Goal: Information Seeking & Learning: Learn about a topic

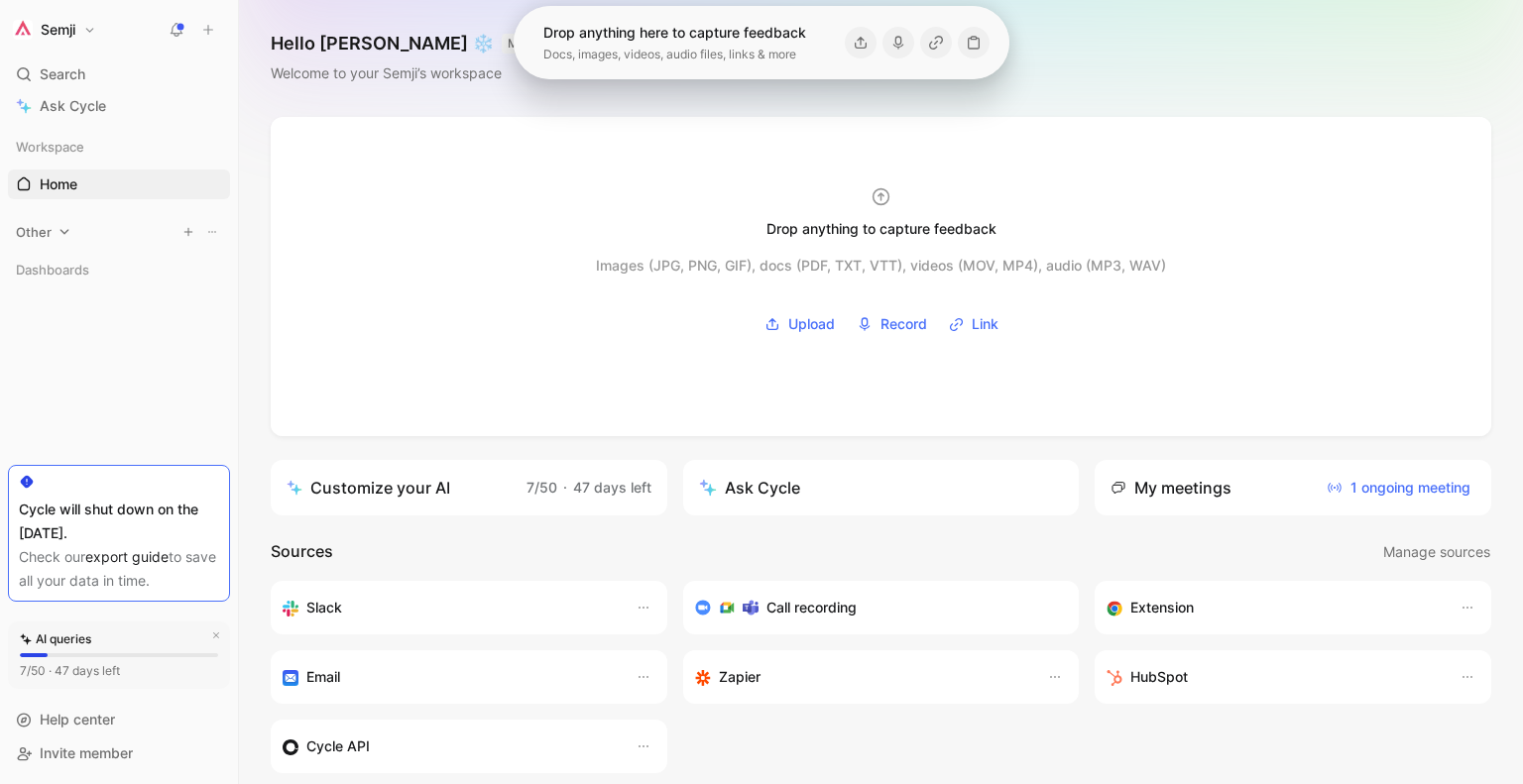
click at [69, 232] on icon at bounding box center [65, 232] width 14 height 14
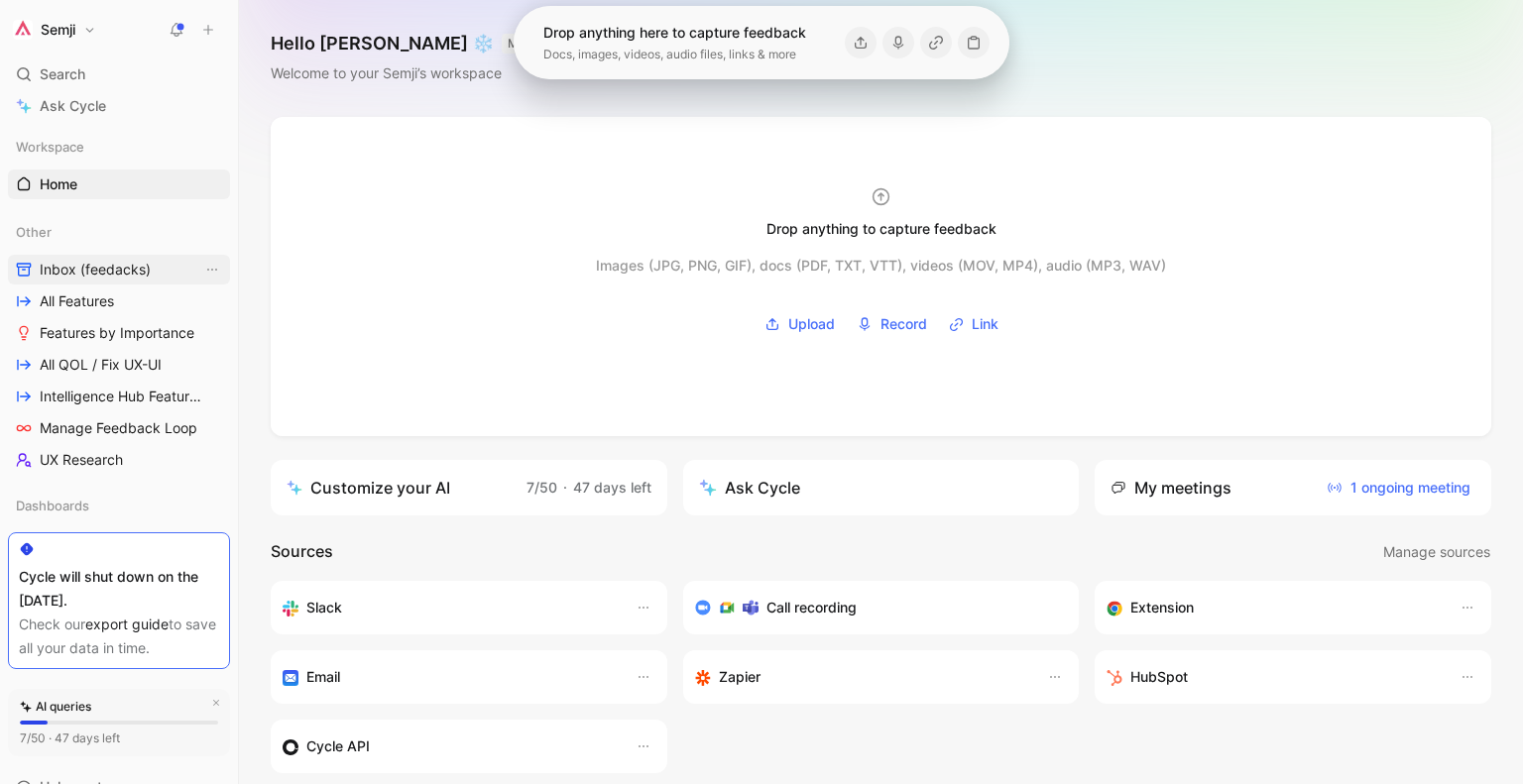
click at [119, 265] on span "Inbox (feedacks)" at bounding box center [95, 270] width 111 height 20
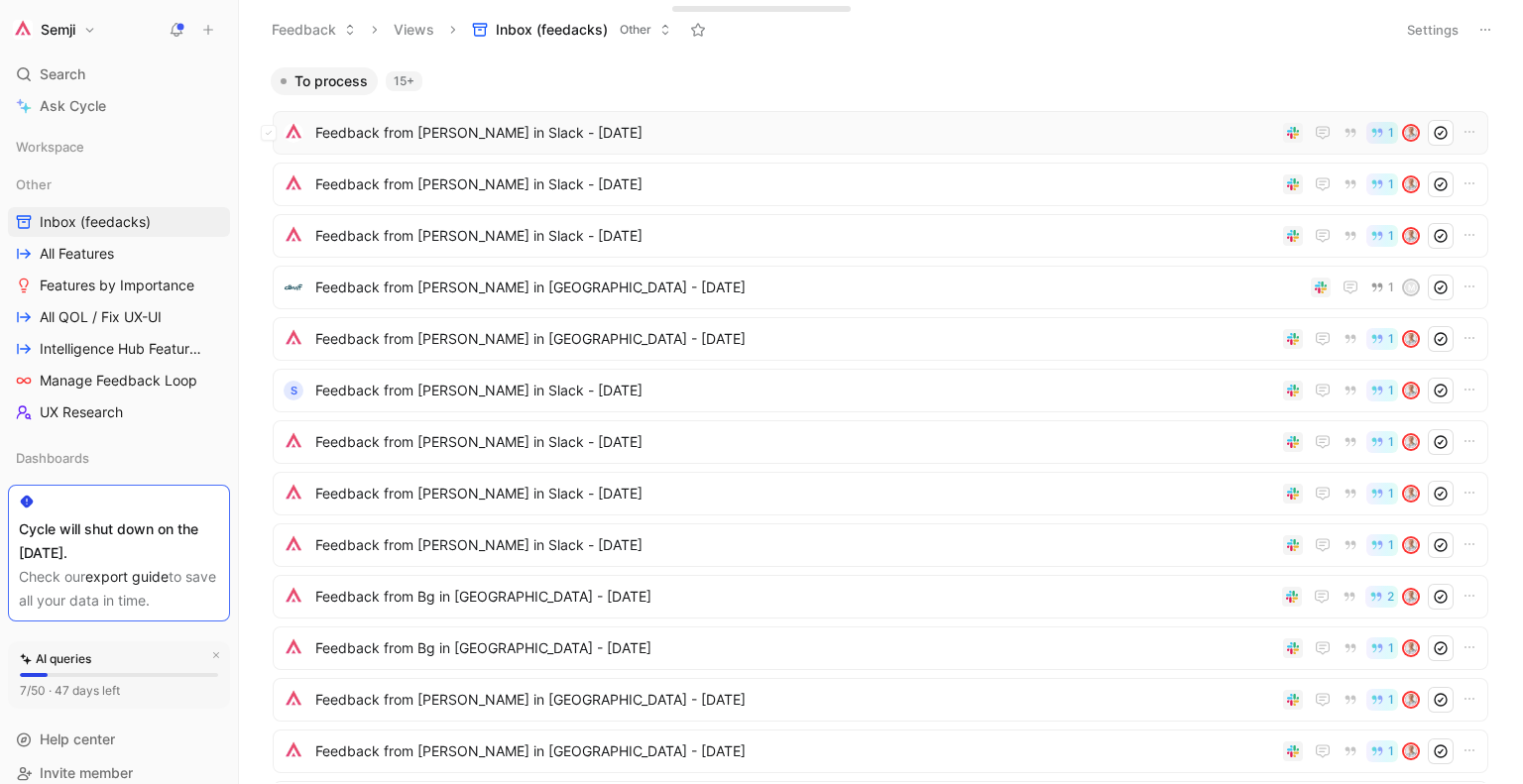
click at [768, 139] on span "Feedback from [PERSON_NAME] in Slack - [DATE]" at bounding box center [795, 133] width 959 height 24
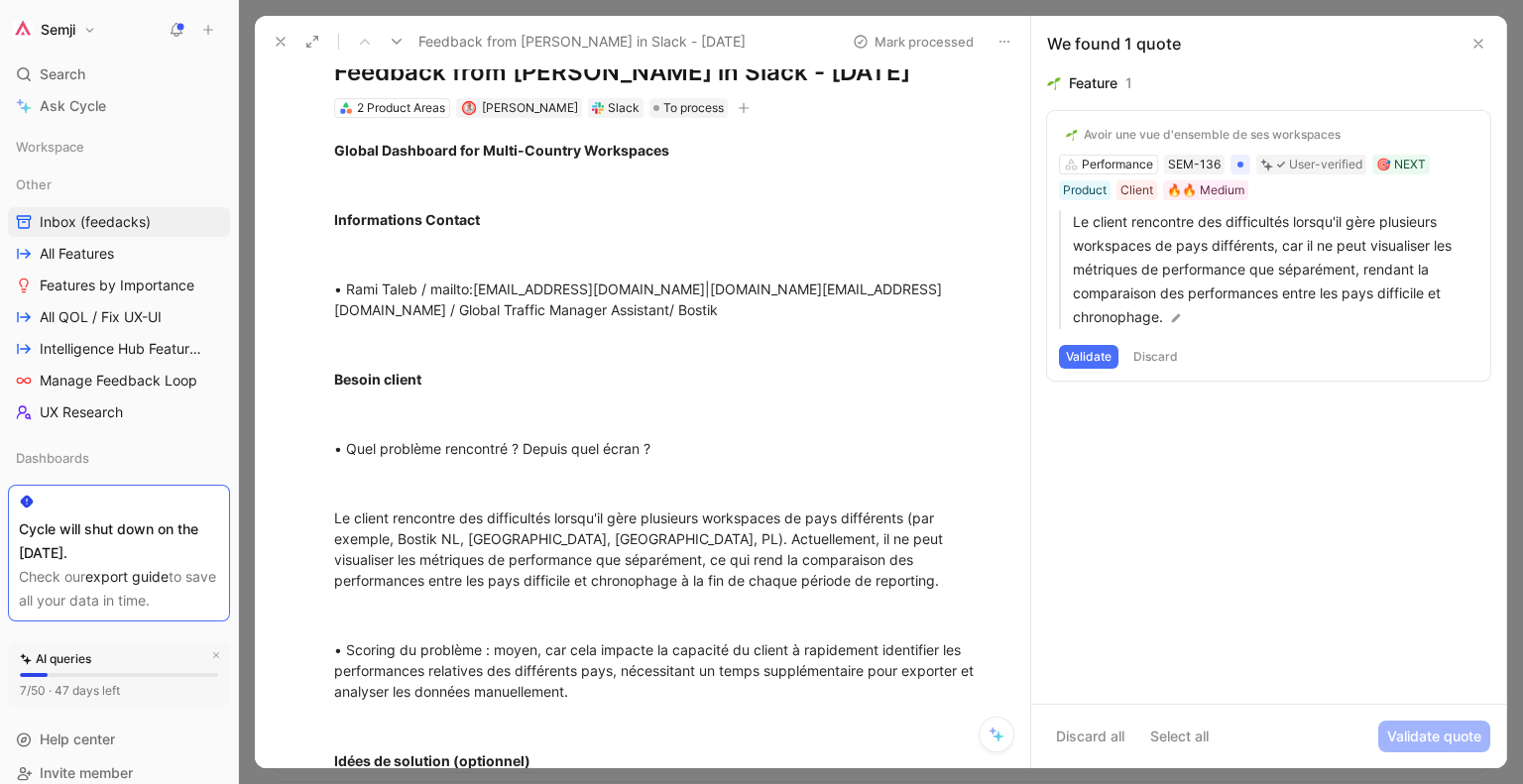
scroll to position [56, 0]
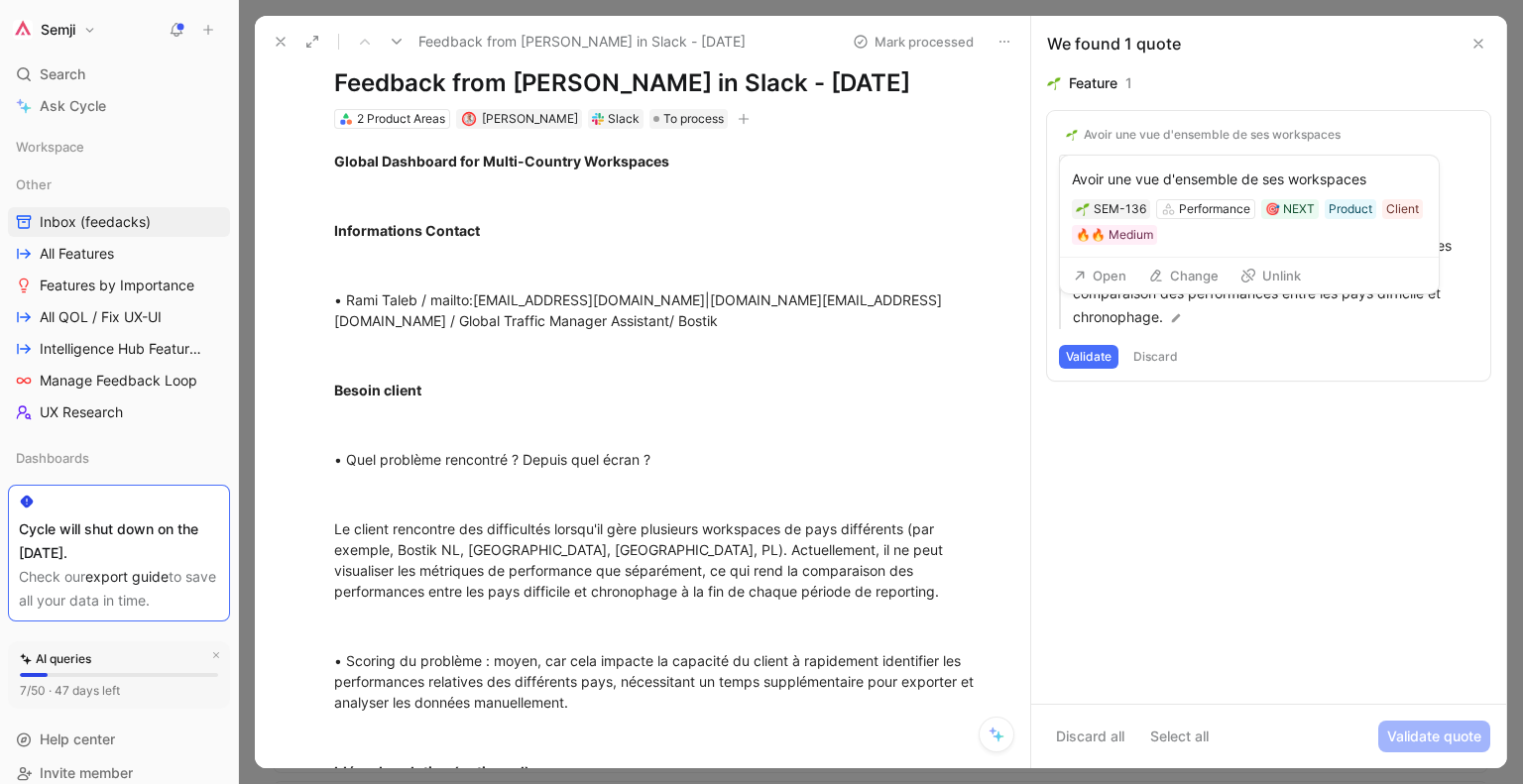
click at [1105, 272] on button "Open" at bounding box center [1099, 276] width 71 height 28
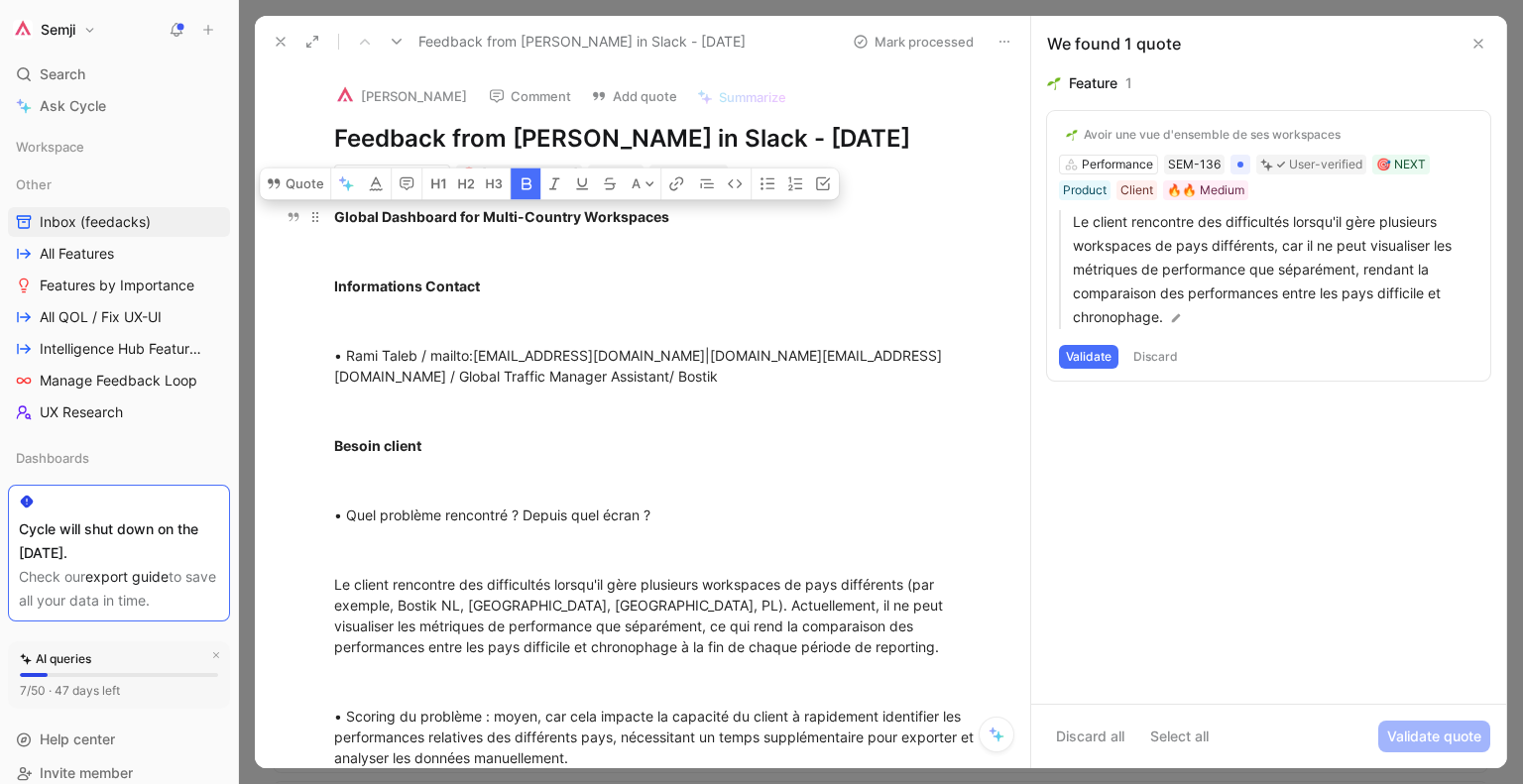
drag, startPoint x: 410, startPoint y: 216, endPoint x: 626, endPoint y: 214, distance: 216.0
click at [626, 214] on strong "Global Dashboard for Multi-Country Workspaces" at bounding box center [500, 216] width 335 height 17
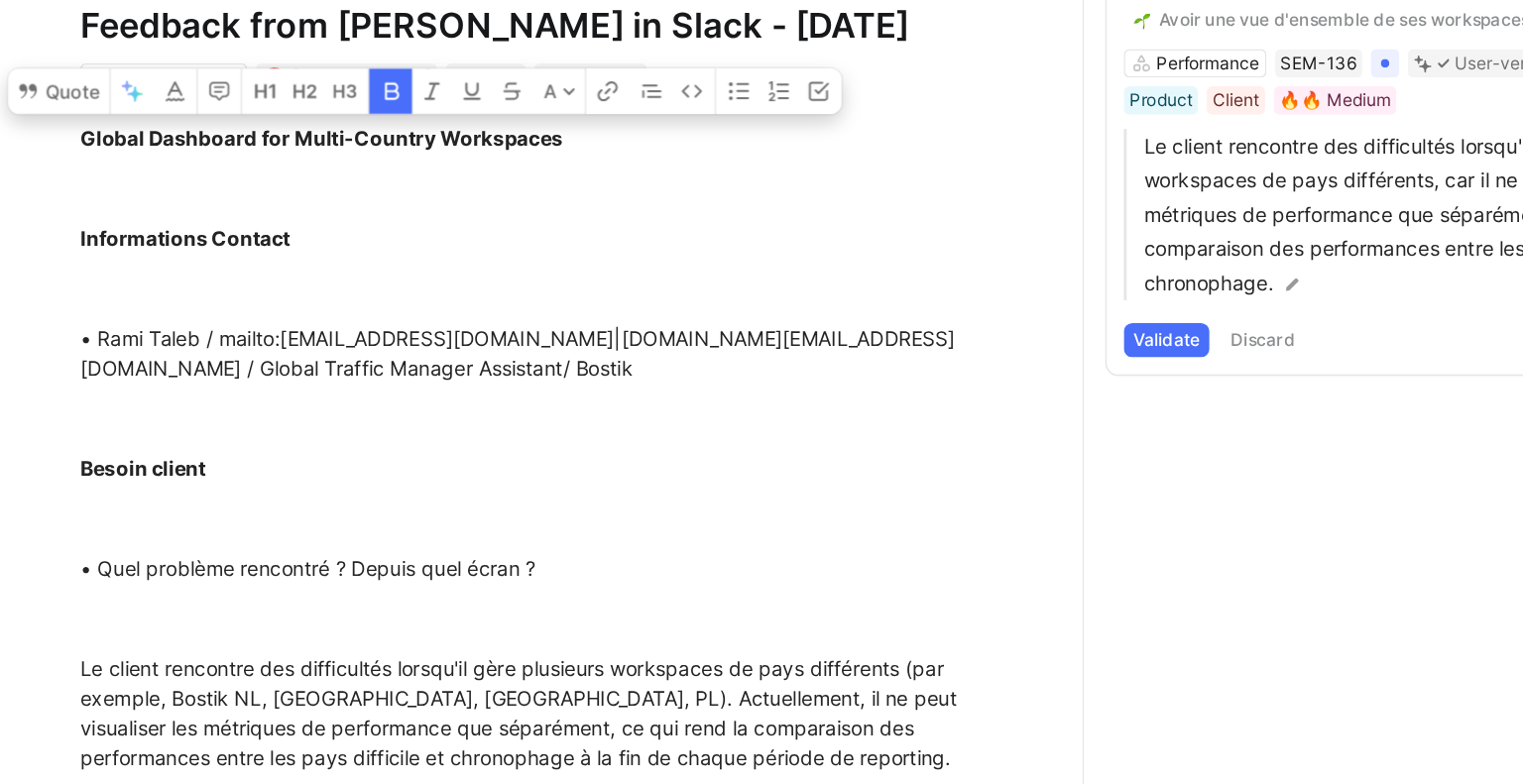
scroll to position [1, 0]
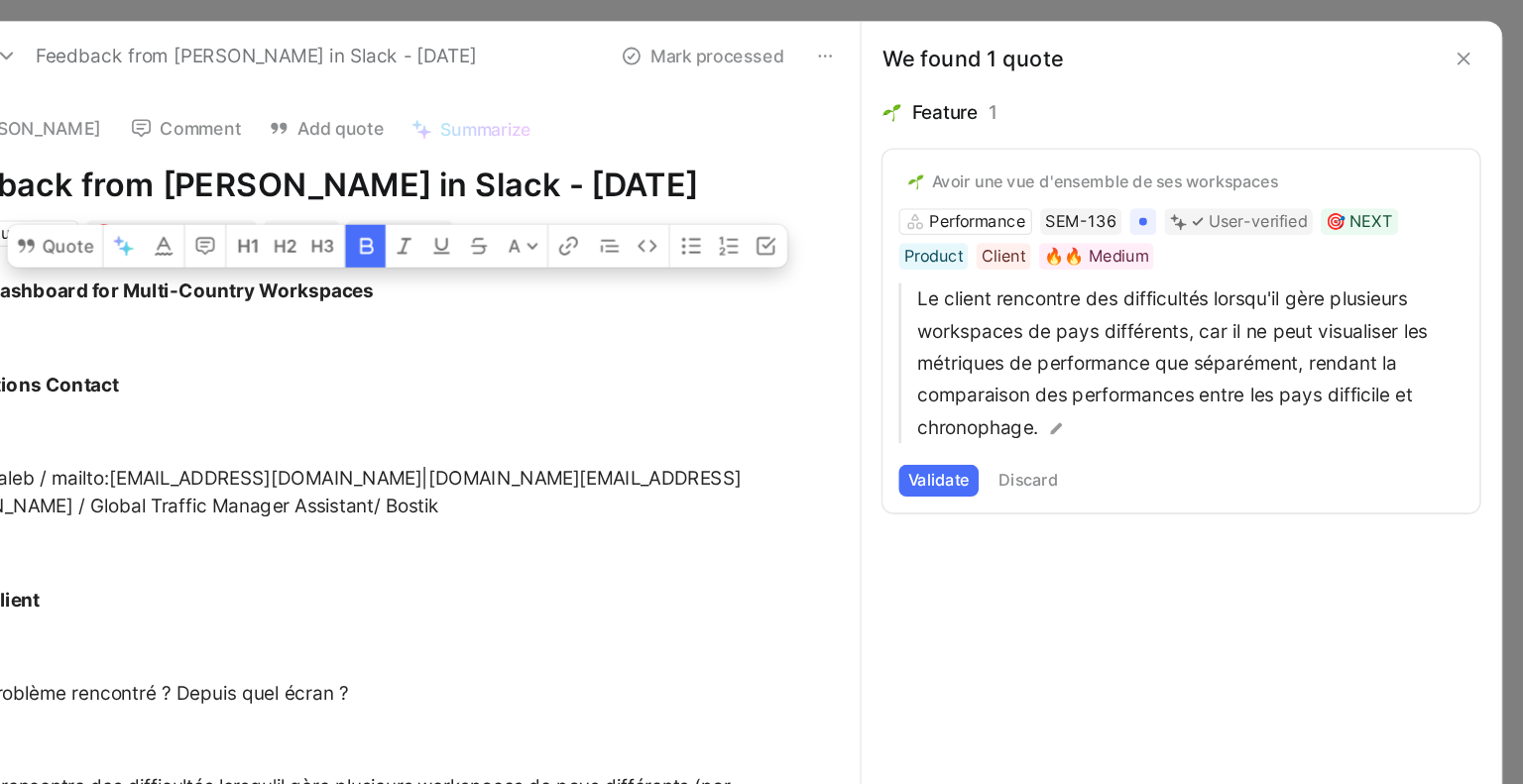
click at [1087, 349] on button "Validate" at bounding box center [1088, 356] width 60 height 24
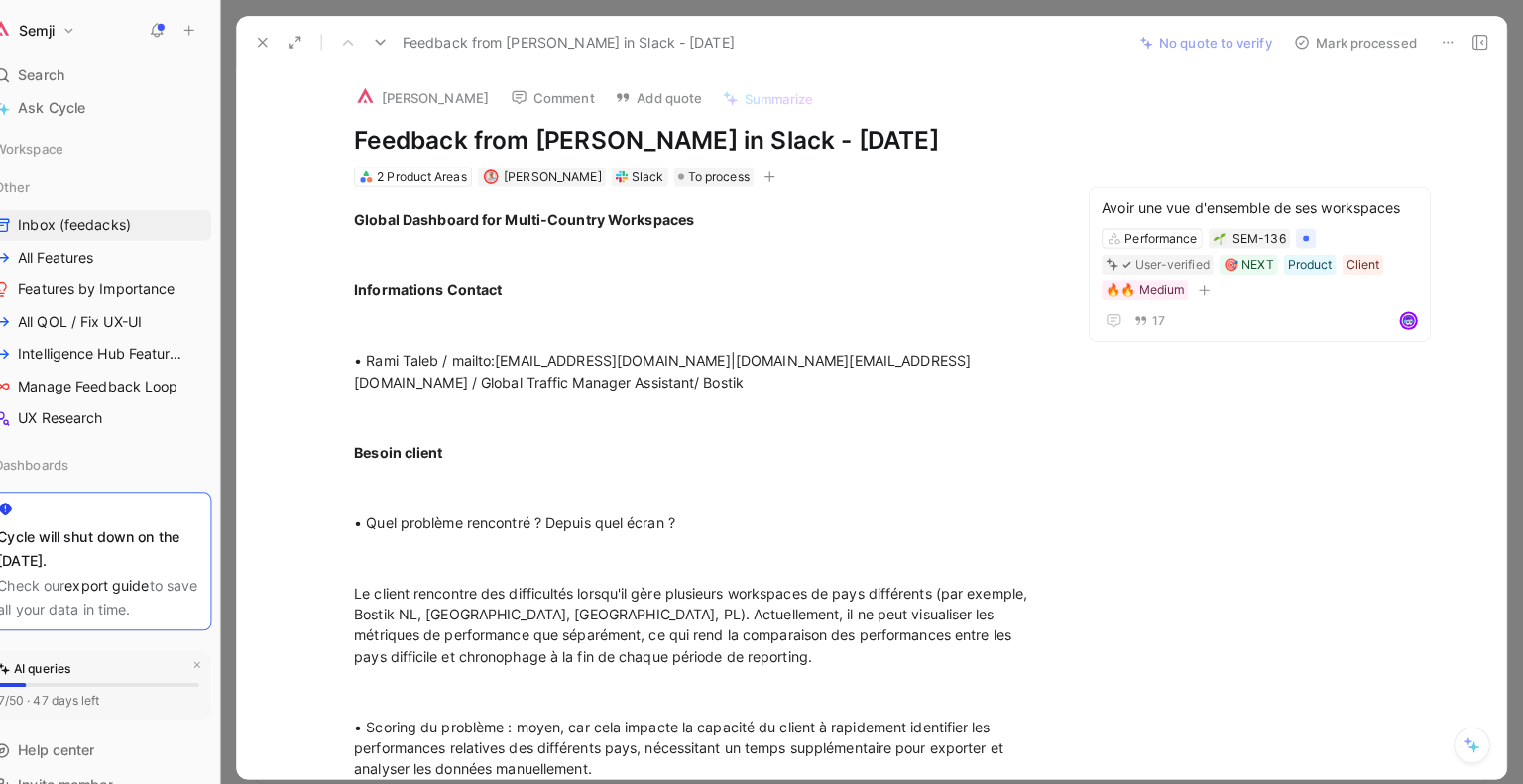
scroll to position [0, 0]
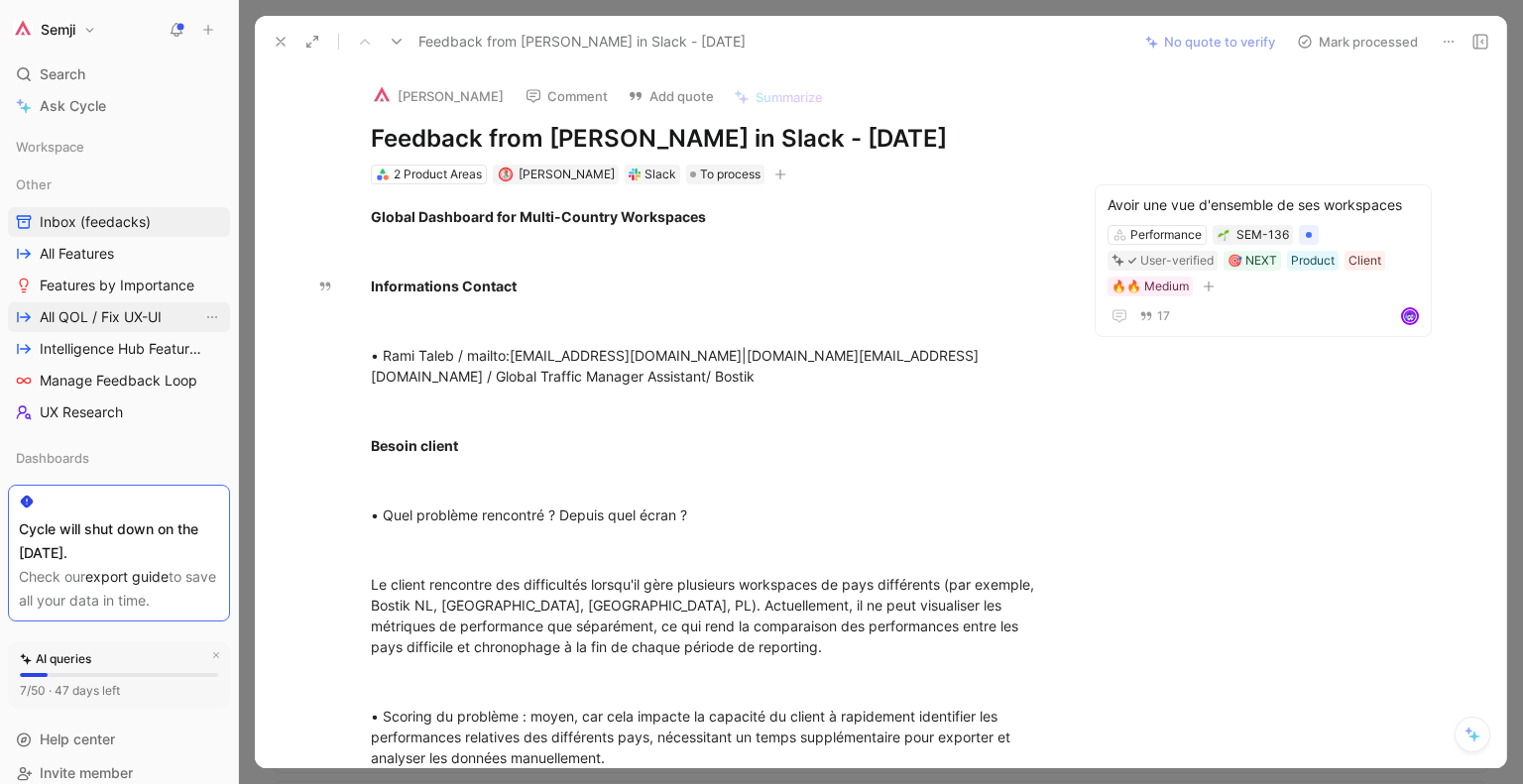
click at [87, 320] on span "All QOL / Fix UX-UI" at bounding box center [100, 318] width 122 height 20
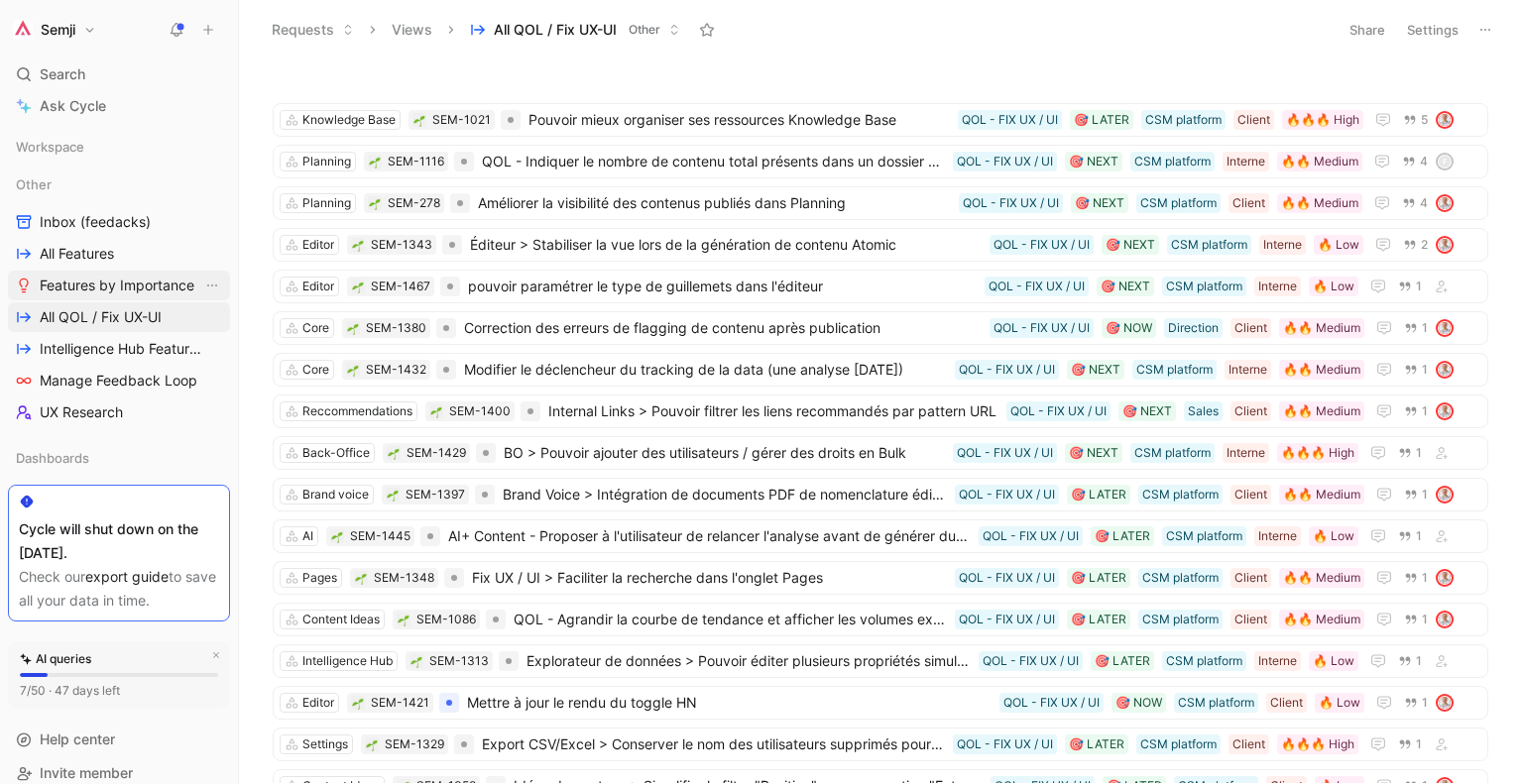
click at [151, 287] on span "Features by Importance" at bounding box center [117, 286] width 155 height 20
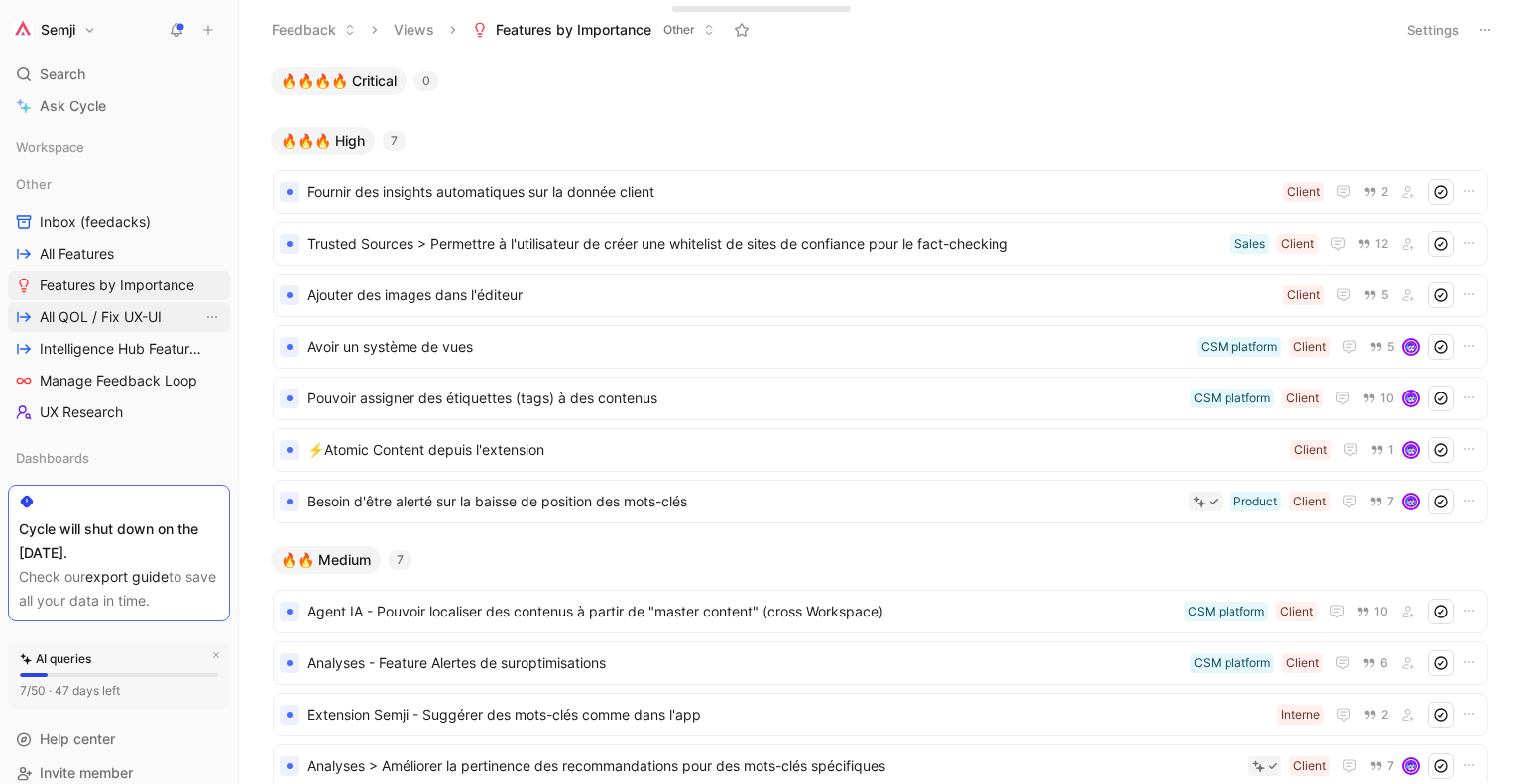
click at [144, 314] on span "All QOL / Fix UX-UI" at bounding box center [100, 318] width 122 height 20
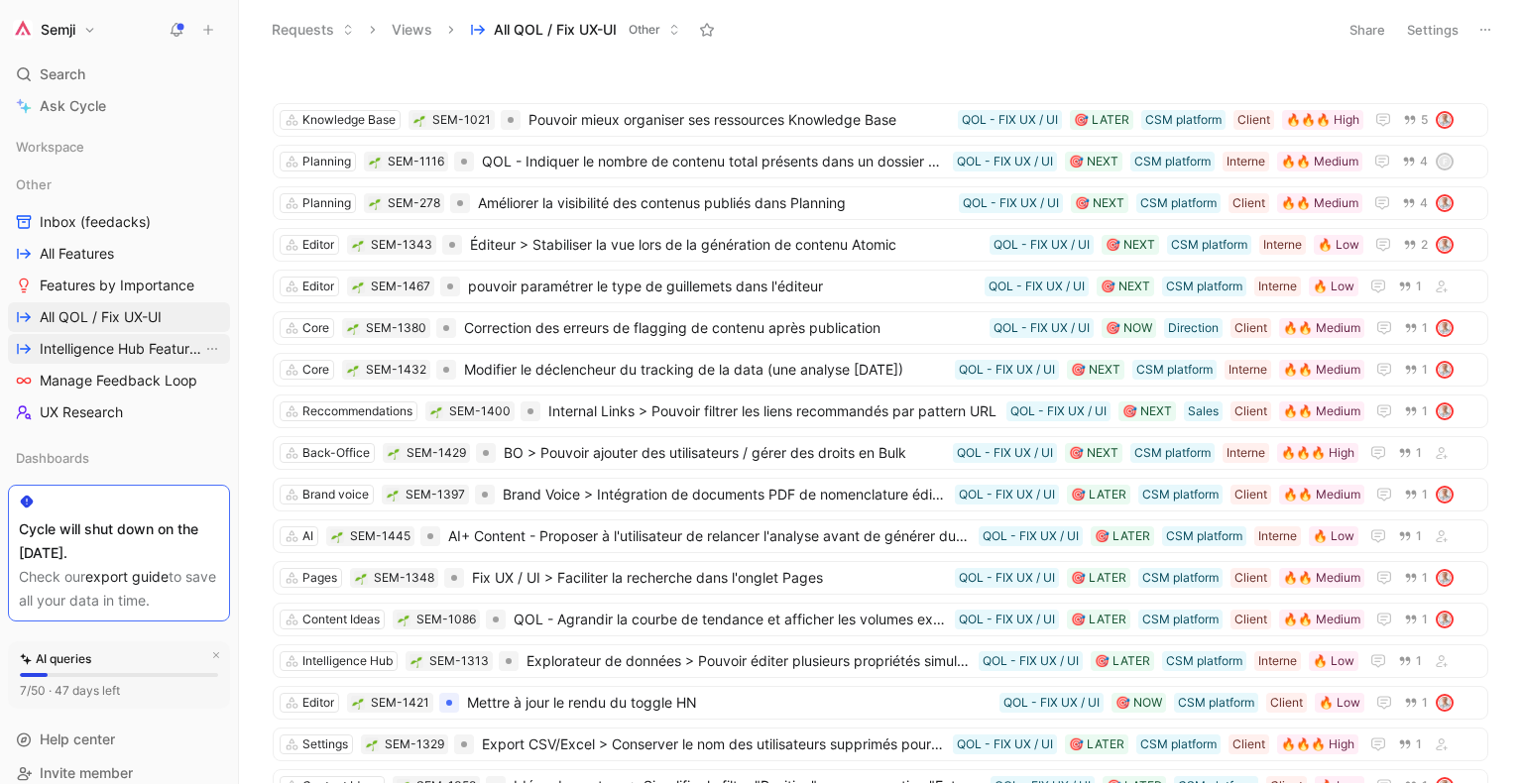
click at [104, 351] on span "Intelligence Hub Features" at bounding box center [121, 348] width 163 height 20
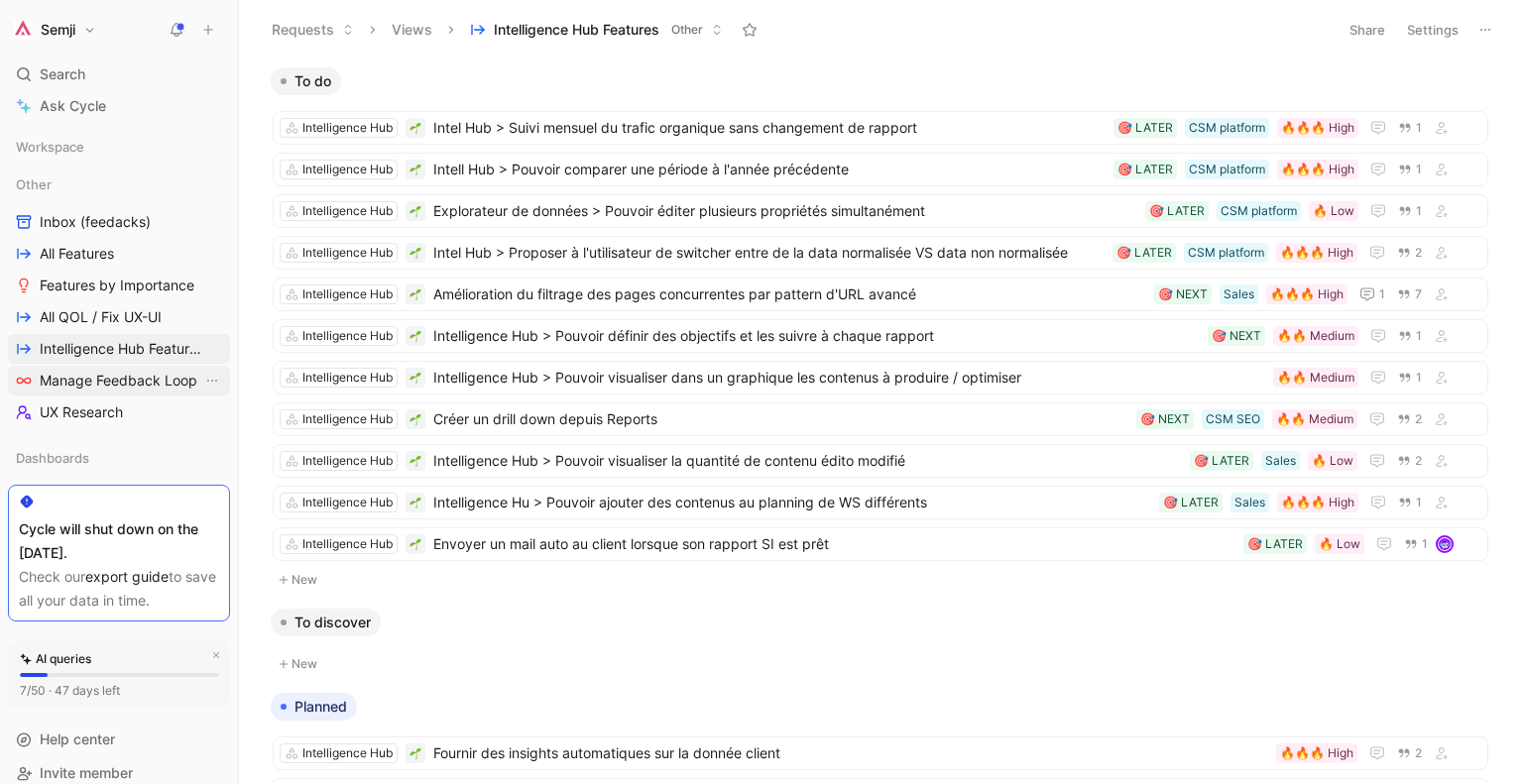
click at [110, 390] on link "Manage Feedback Loop" at bounding box center [119, 380] width 222 height 30
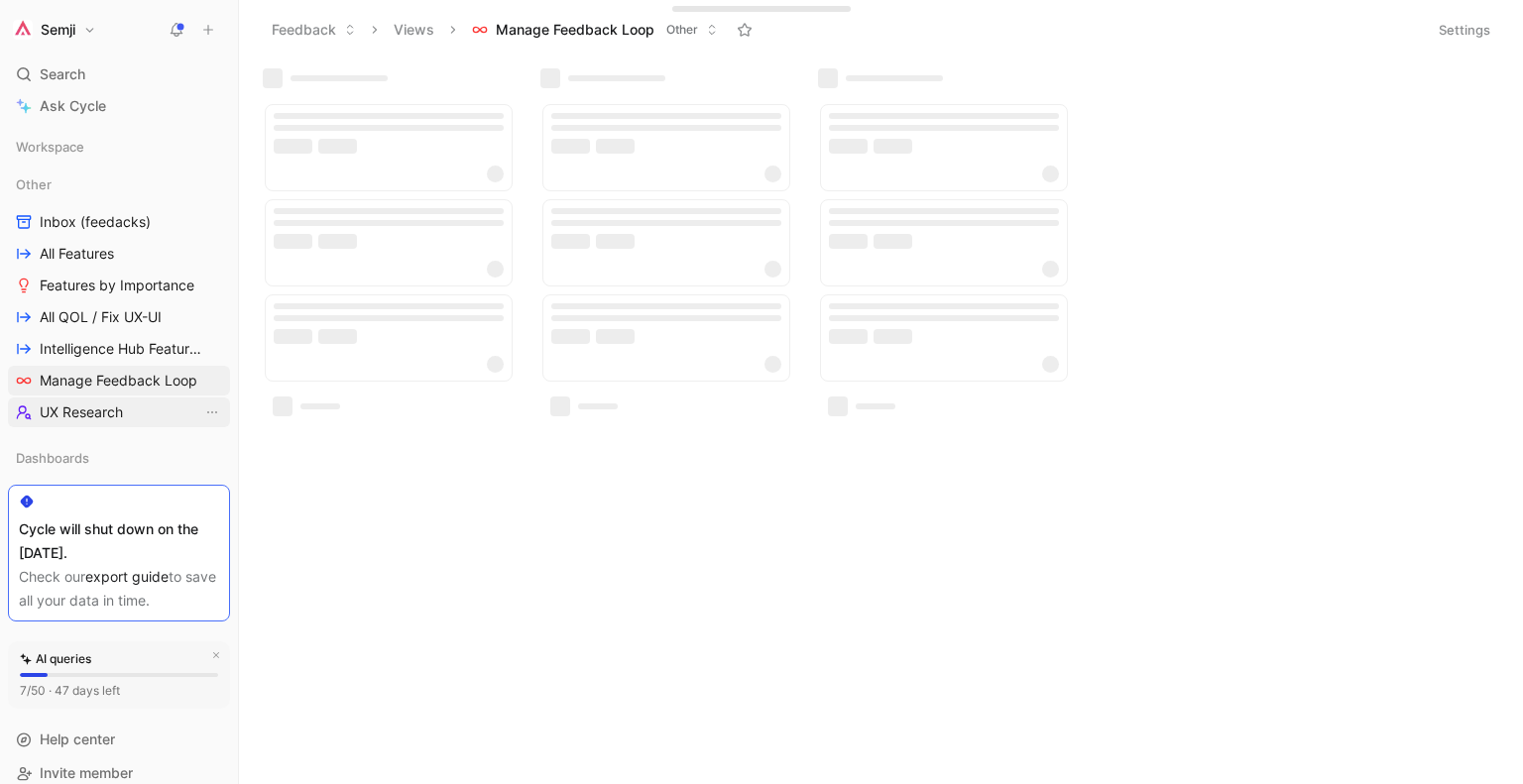
click at [113, 415] on span "UX Research" at bounding box center [81, 412] width 83 height 20
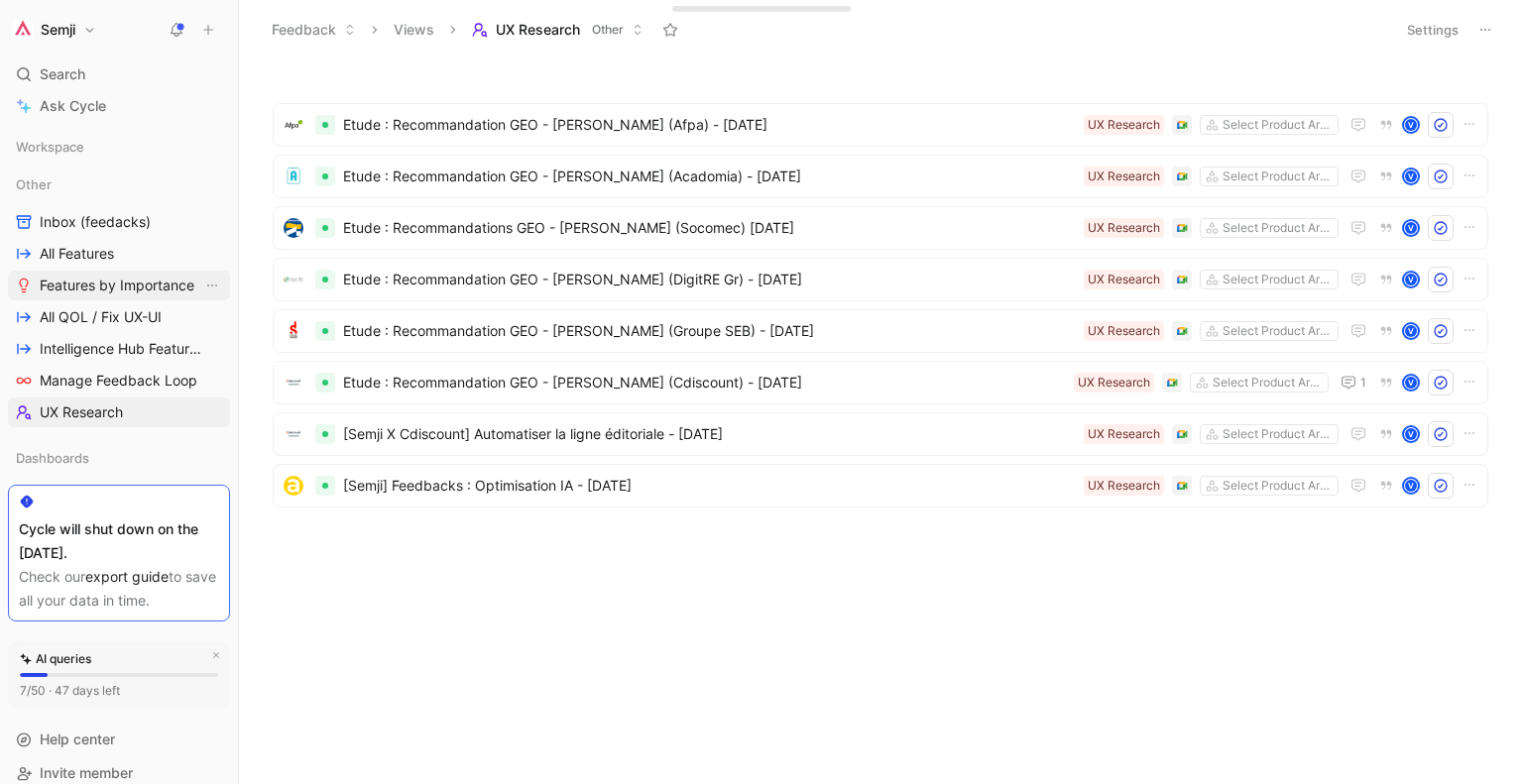
click at [113, 274] on link "Features by Importance" at bounding box center [119, 286] width 222 height 30
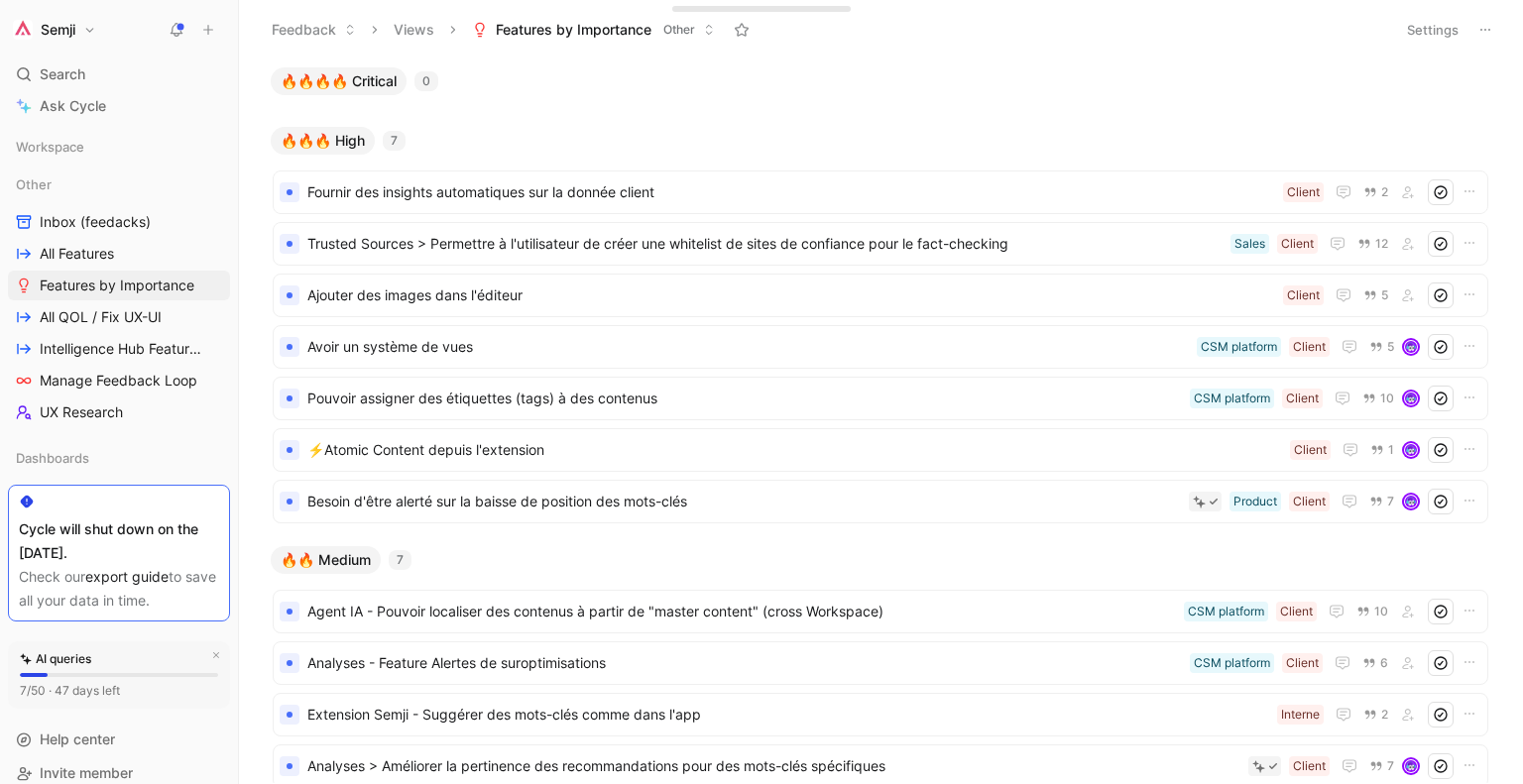
click at [1435, 27] on button "Settings" at bounding box center [1433, 30] width 69 height 28
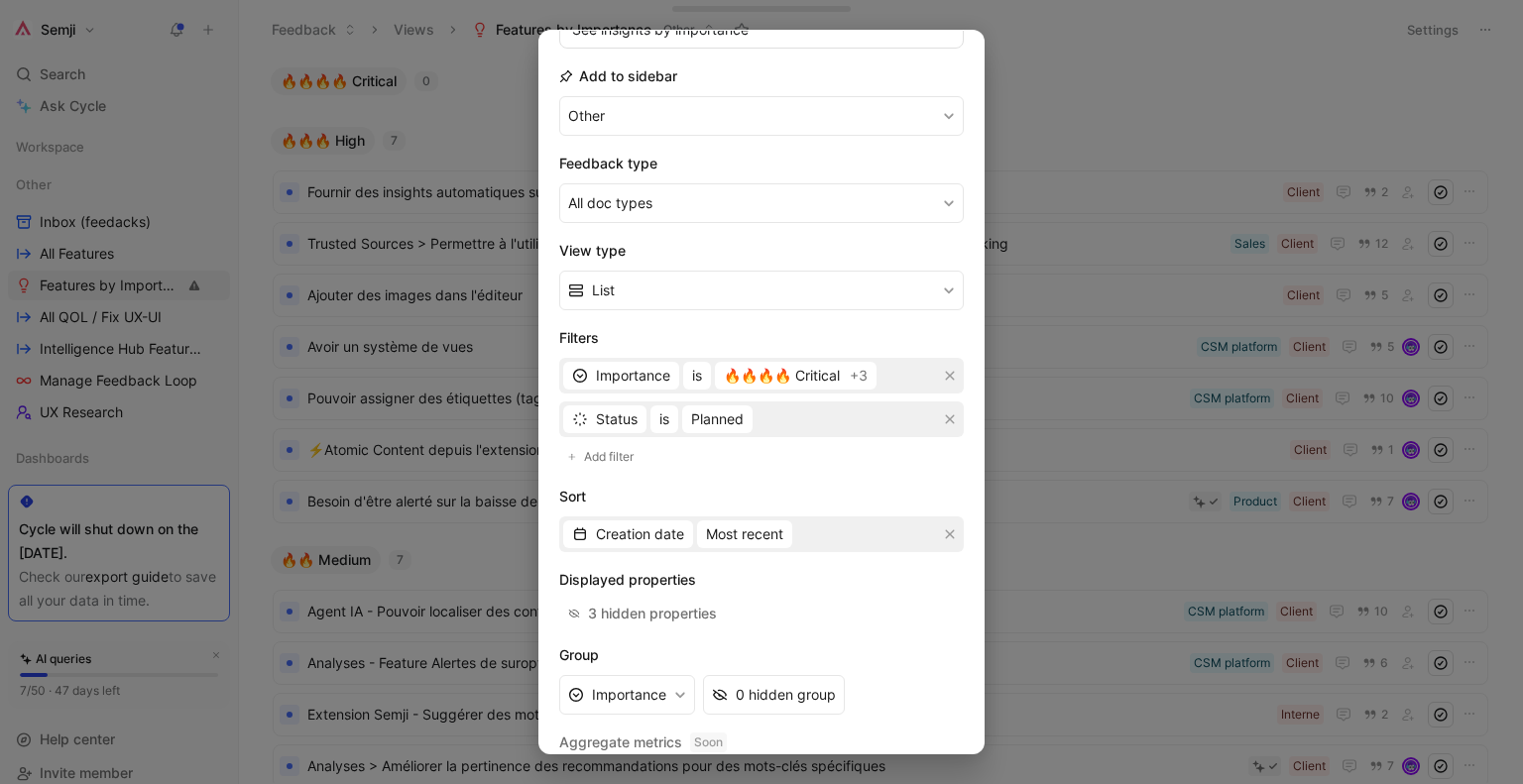
scroll to position [258, 0]
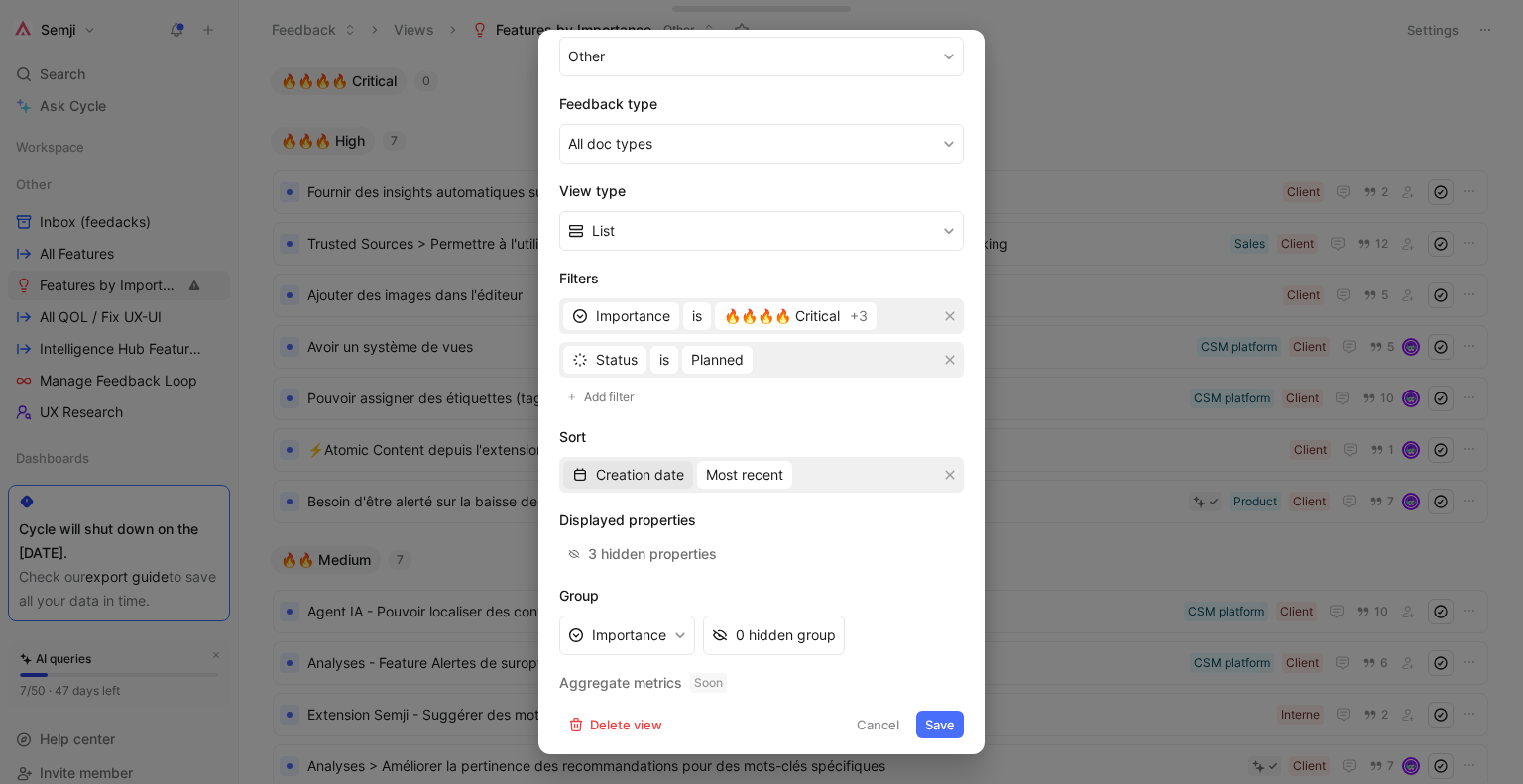
click at [653, 476] on span "Creation date" at bounding box center [639, 474] width 88 height 24
click at [751, 470] on span "Most recent" at bounding box center [745, 474] width 77 height 24
click at [1054, 482] on div at bounding box center [762, 392] width 1523 height 784
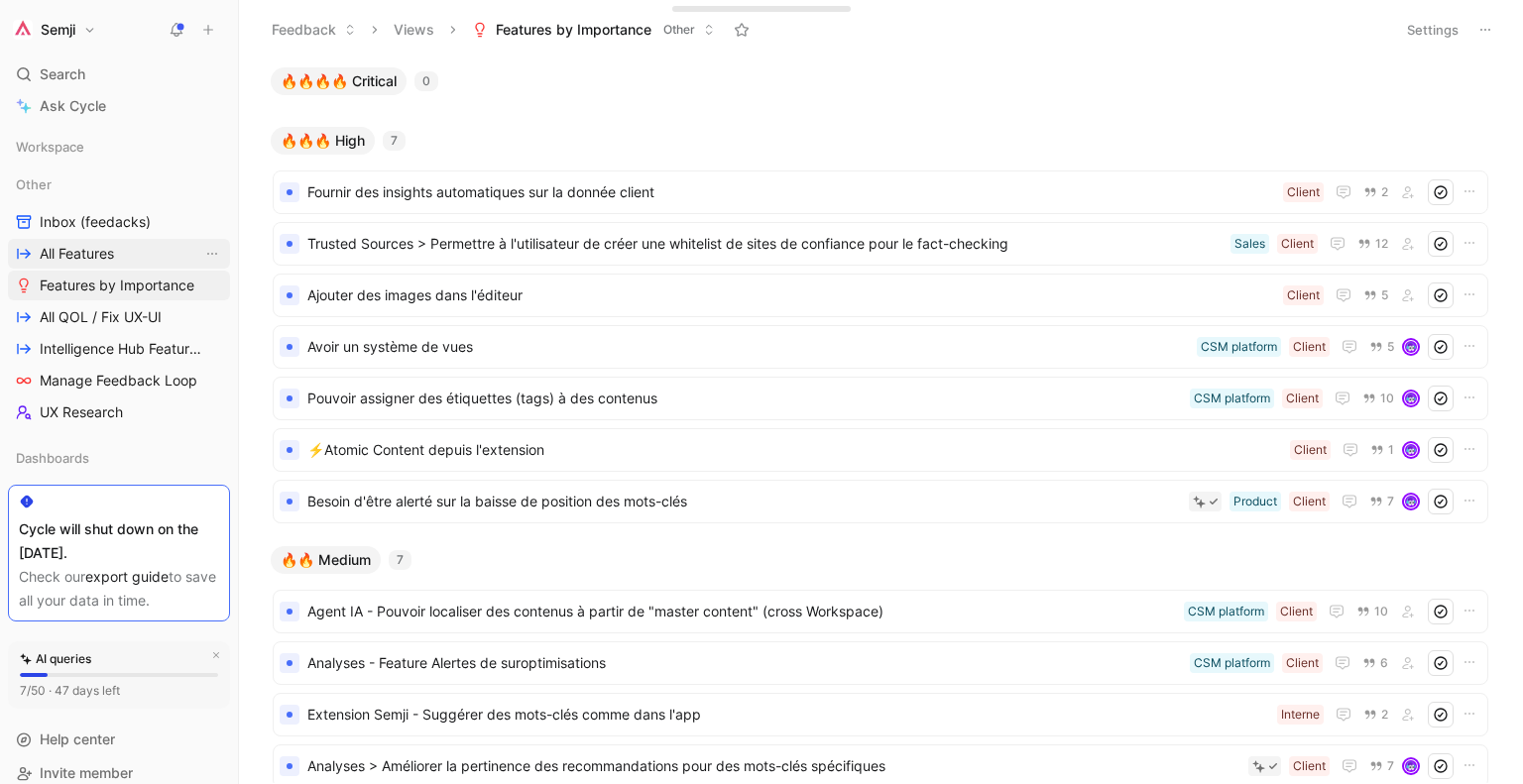
click at [139, 242] on link "All Features" at bounding box center [119, 254] width 222 height 30
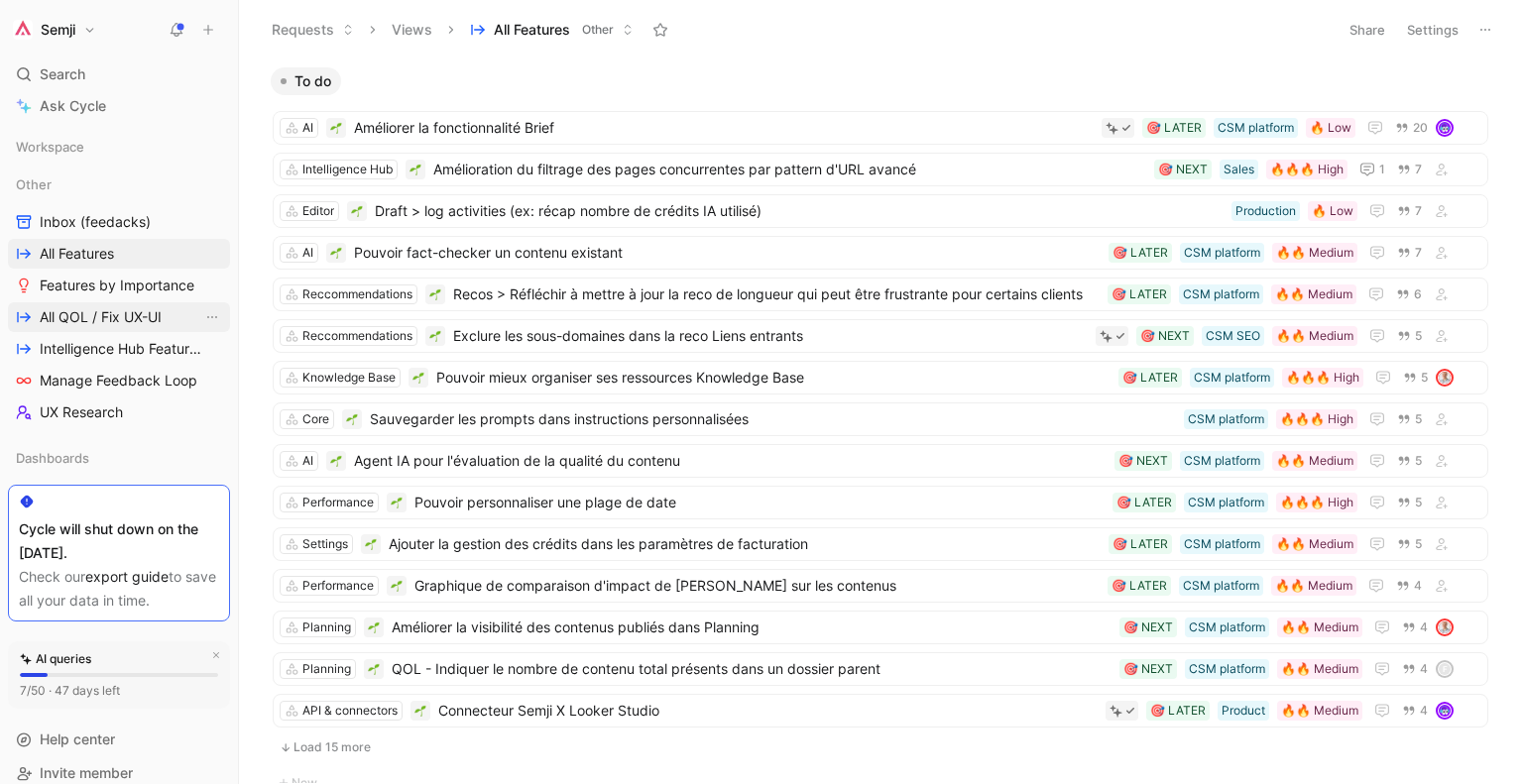
click at [118, 319] on span "All QOL / Fix UX-UI" at bounding box center [100, 318] width 122 height 20
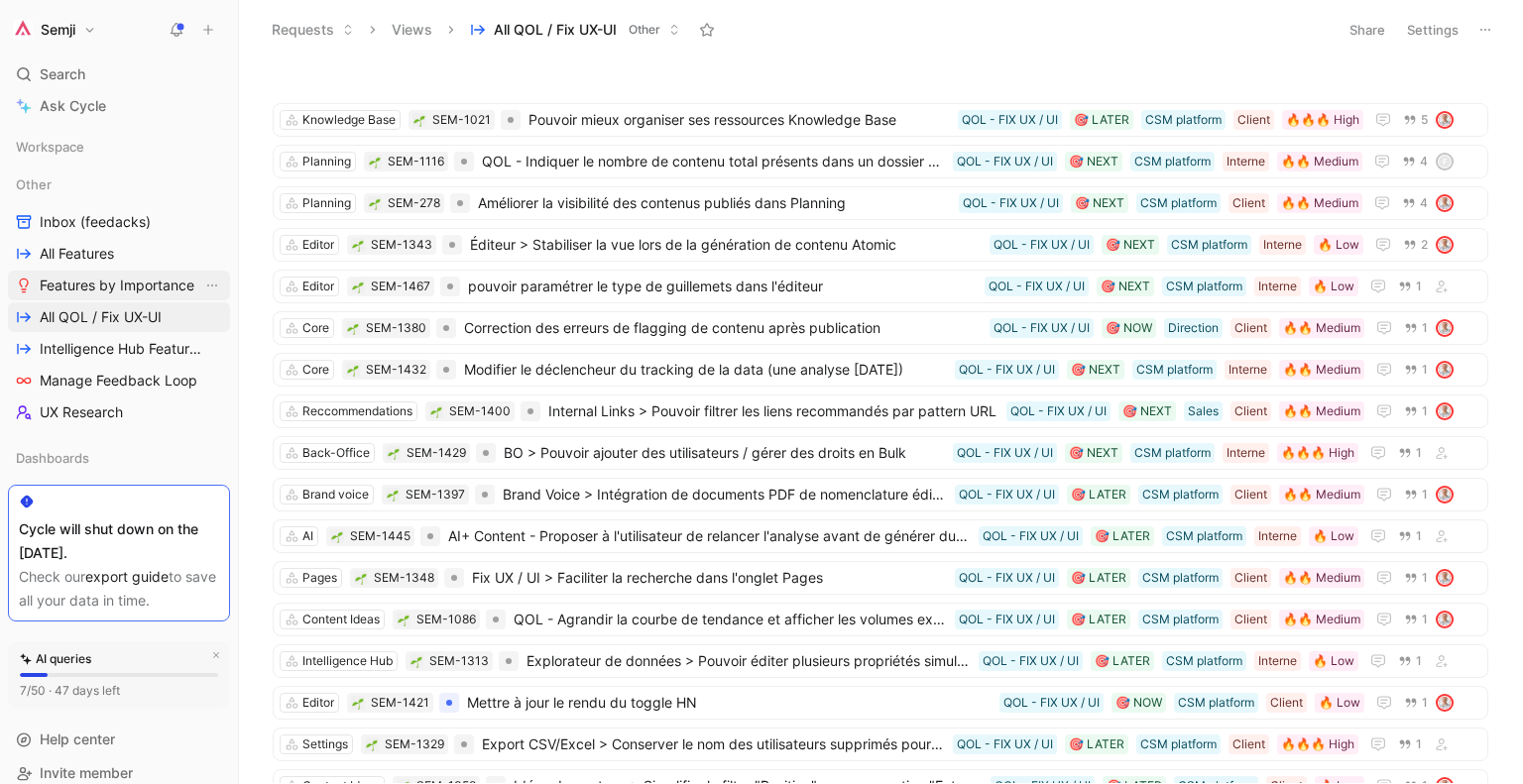
click at [133, 282] on span "Features by Importance" at bounding box center [117, 286] width 155 height 20
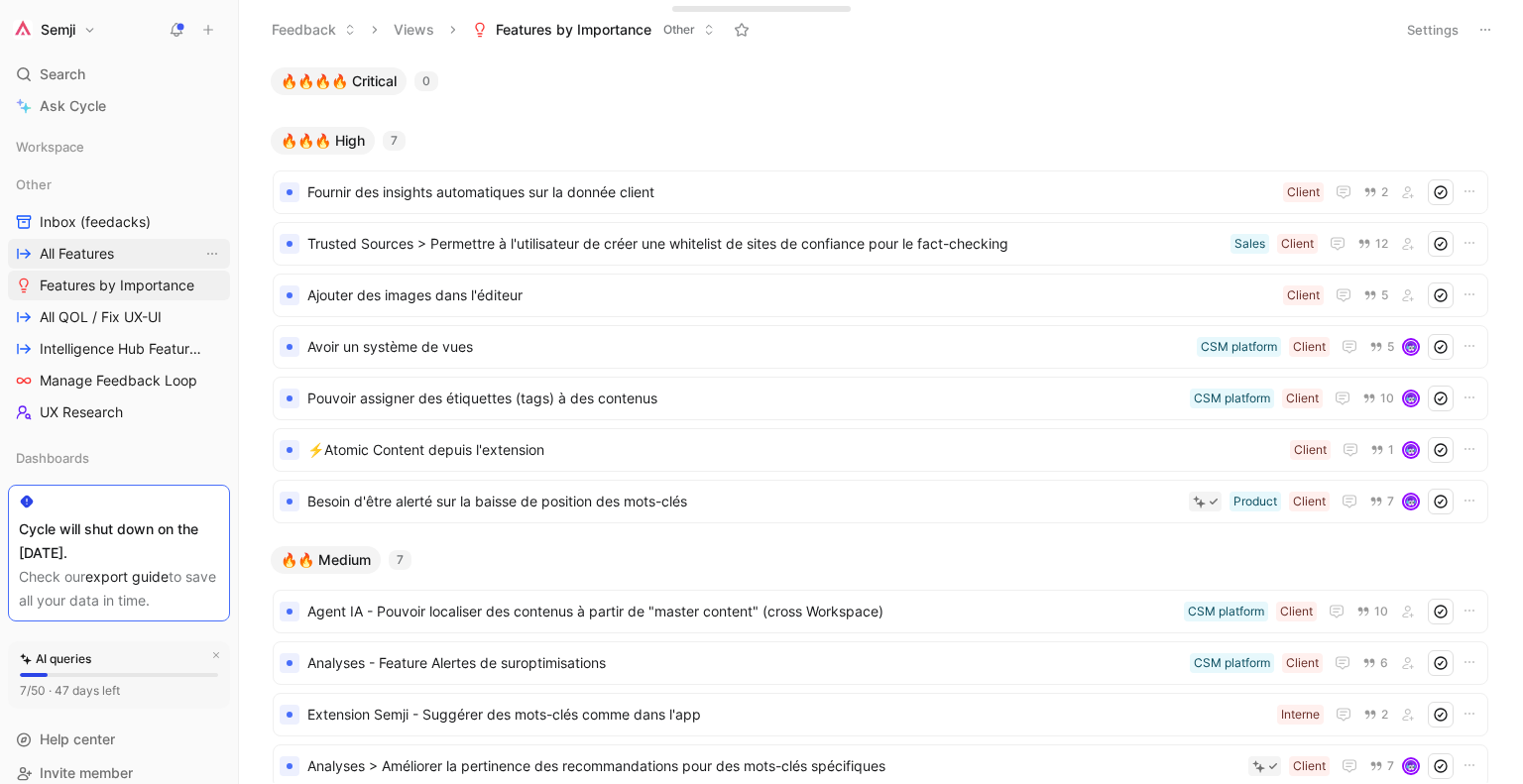
click at [95, 250] on span "All Features" at bounding box center [76, 254] width 74 height 20
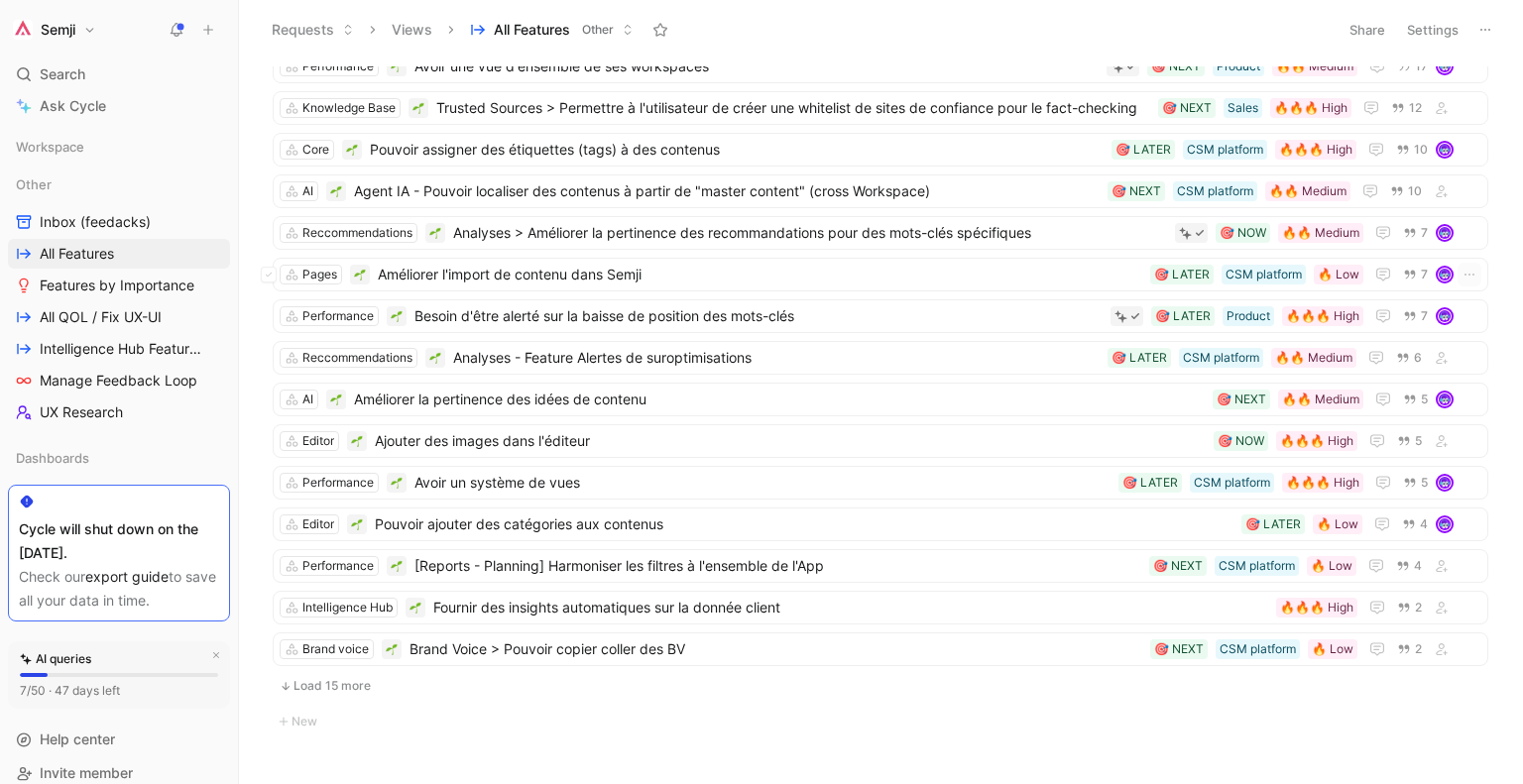
scroll to position [1297, 0]
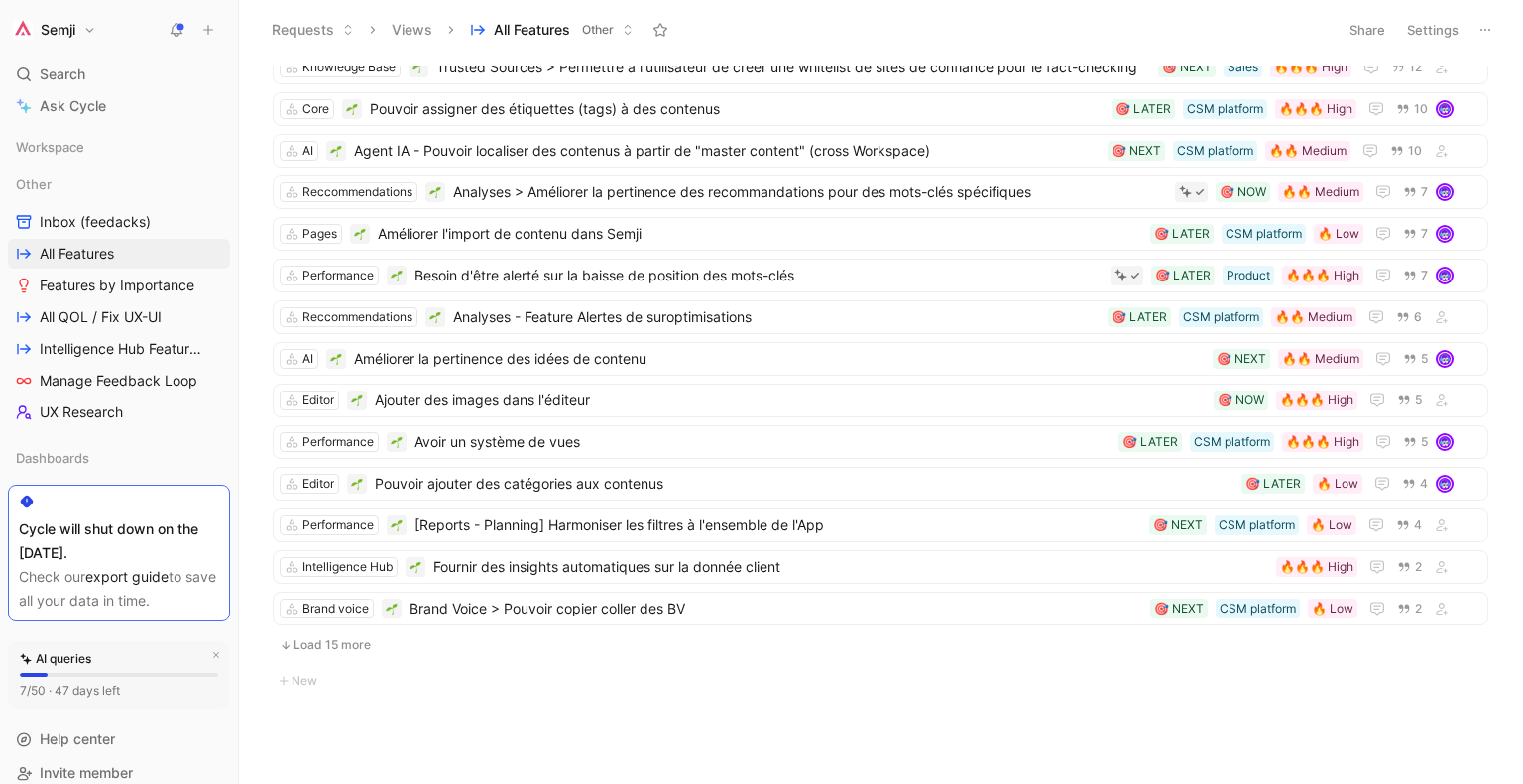
click at [348, 635] on button "Load 15 more" at bounding box center [881, 645] width 1215 height 24
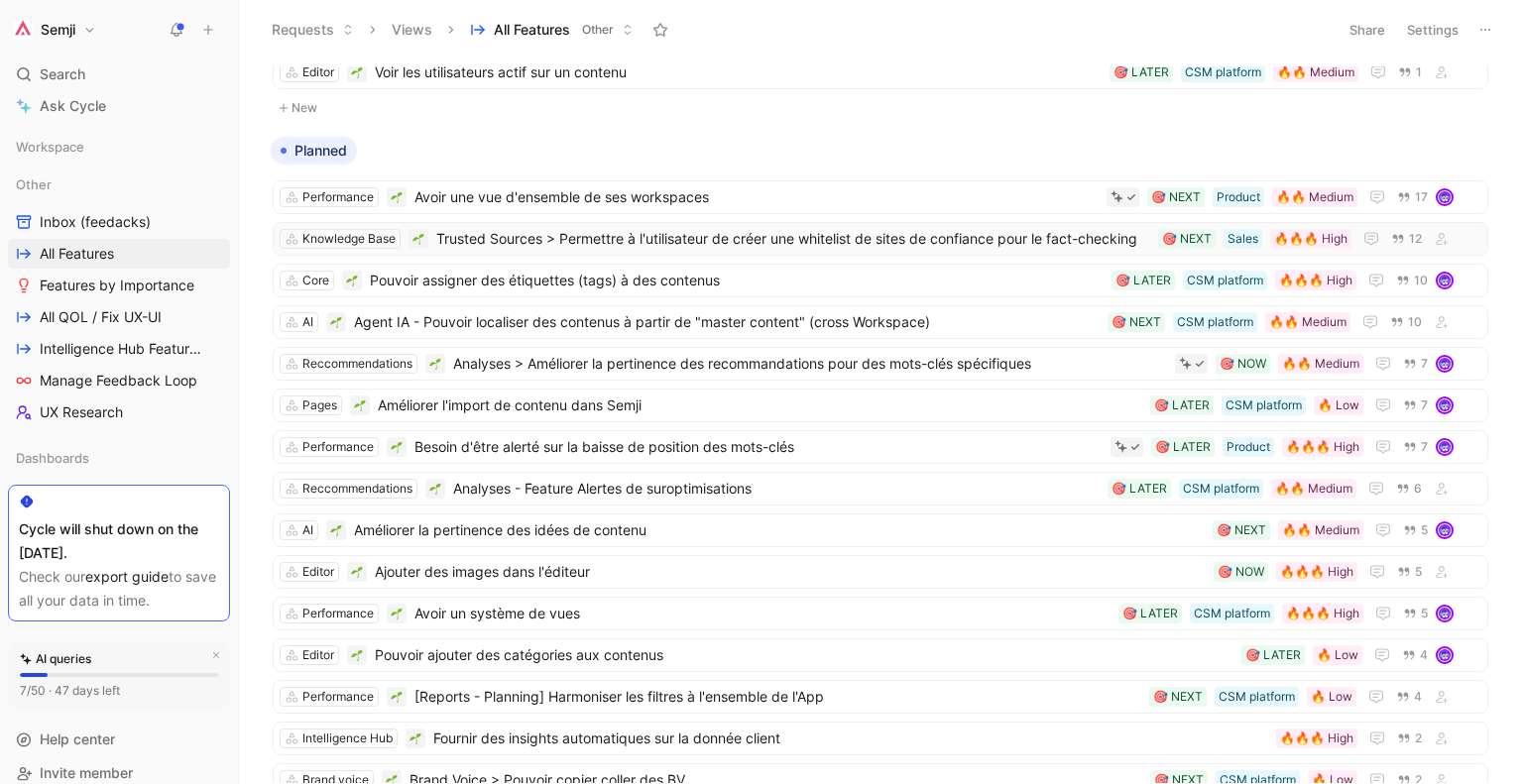
scroll to position [0, 0]
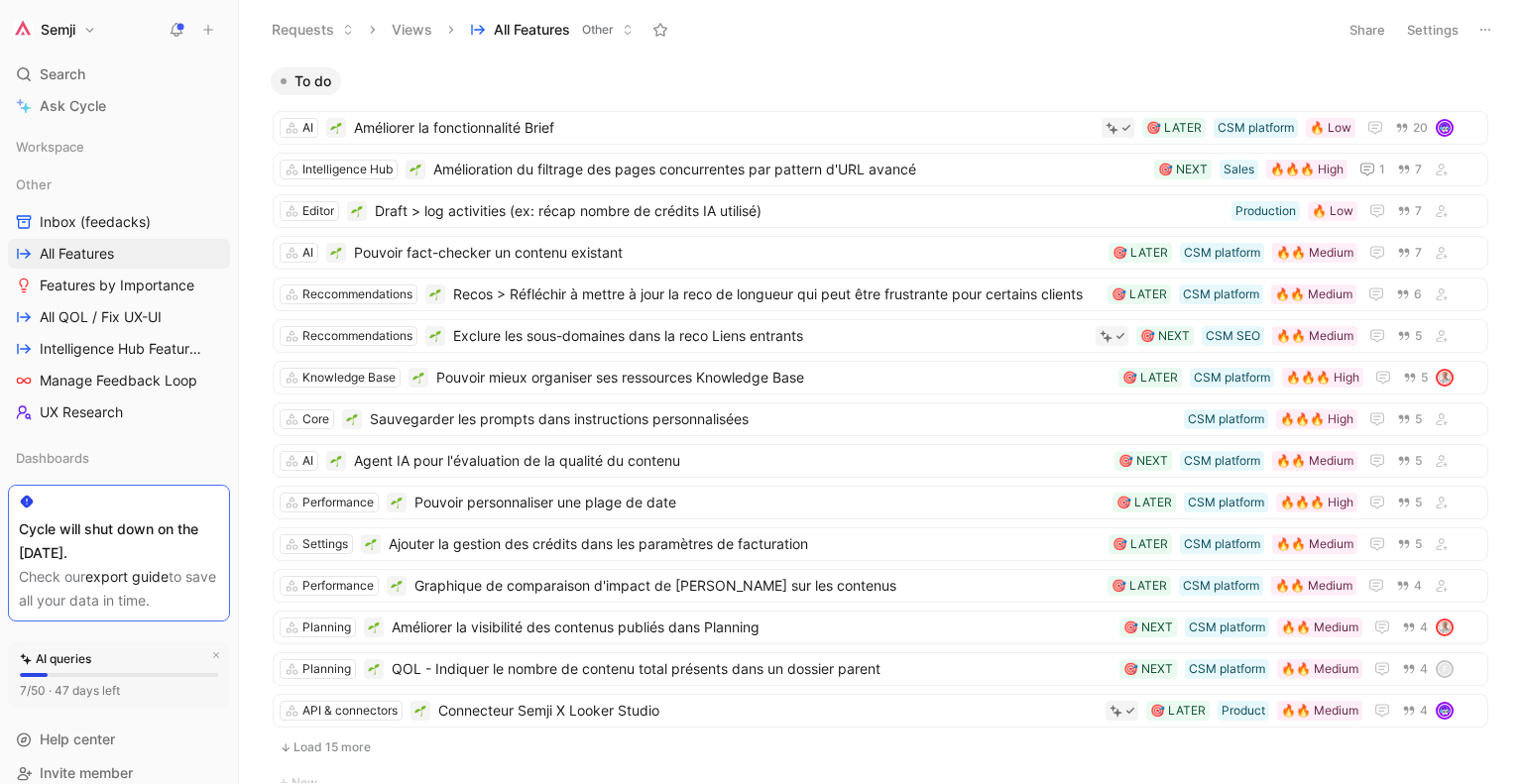
click at [1426, 30] on button "Settings" at bounding box center [1433, 30] width 69 height 28
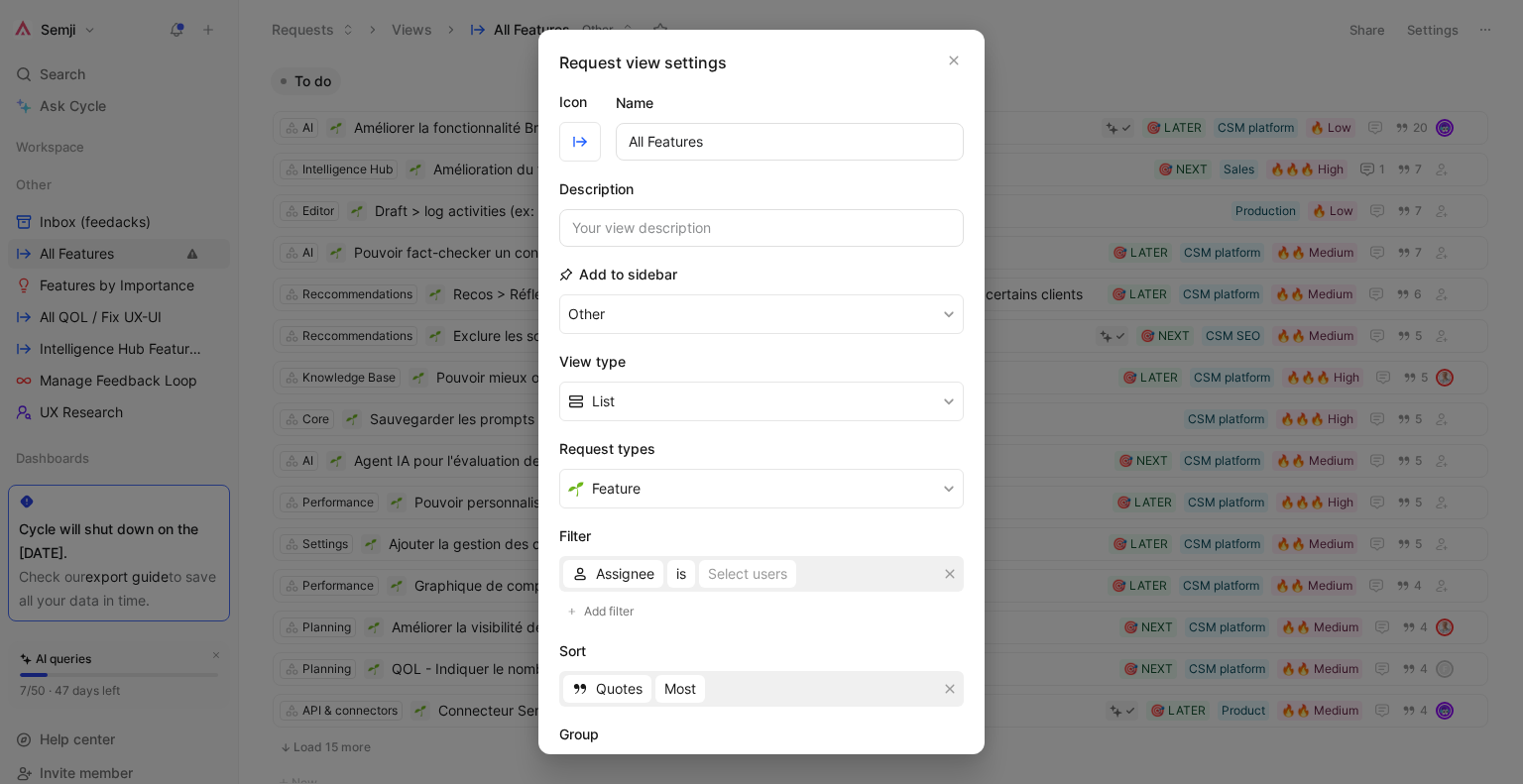
scroll to position [214, 0]
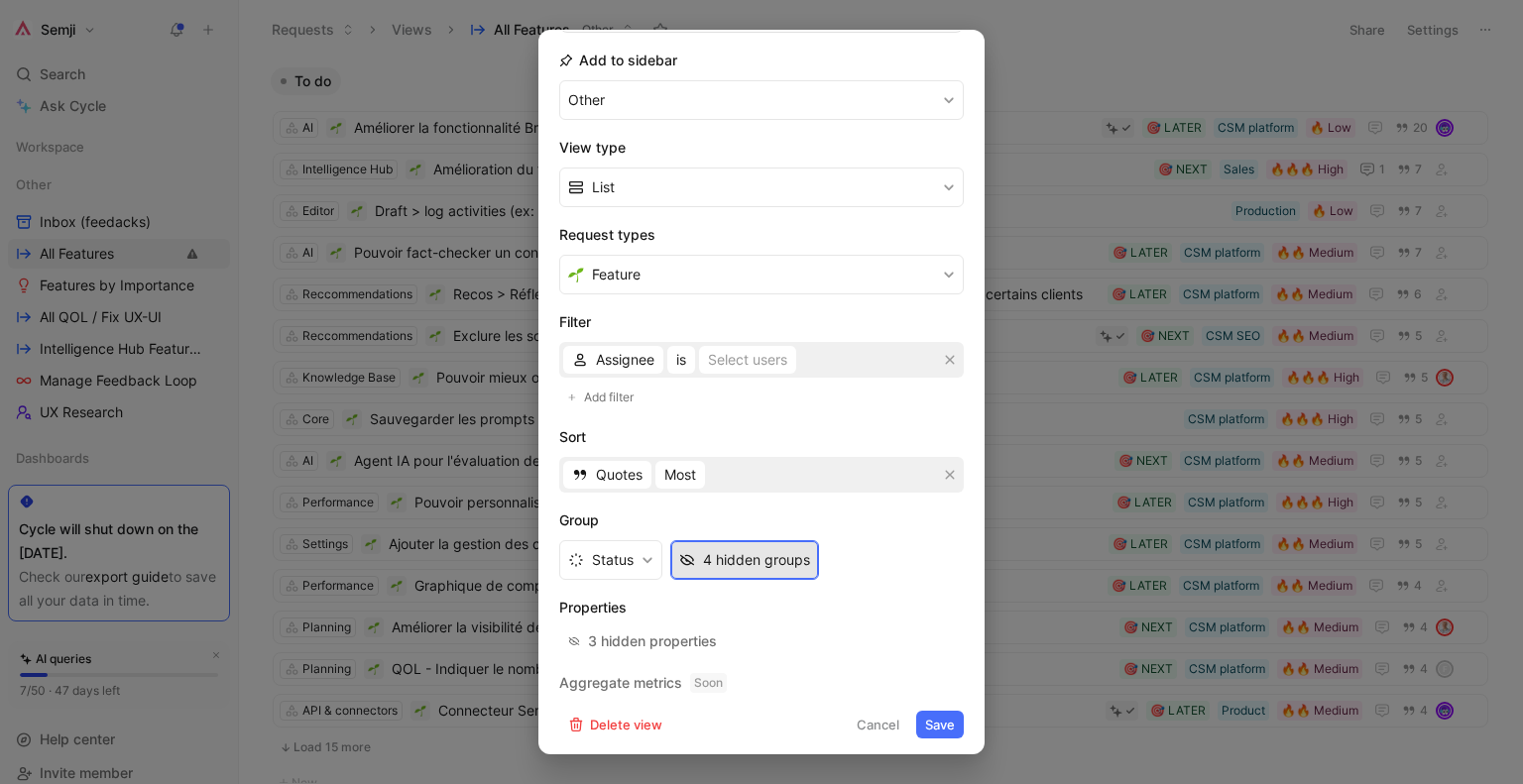
click at [721, 561] on div "4 hidden groups" at bounding box center [757, 560] width 107 height 24
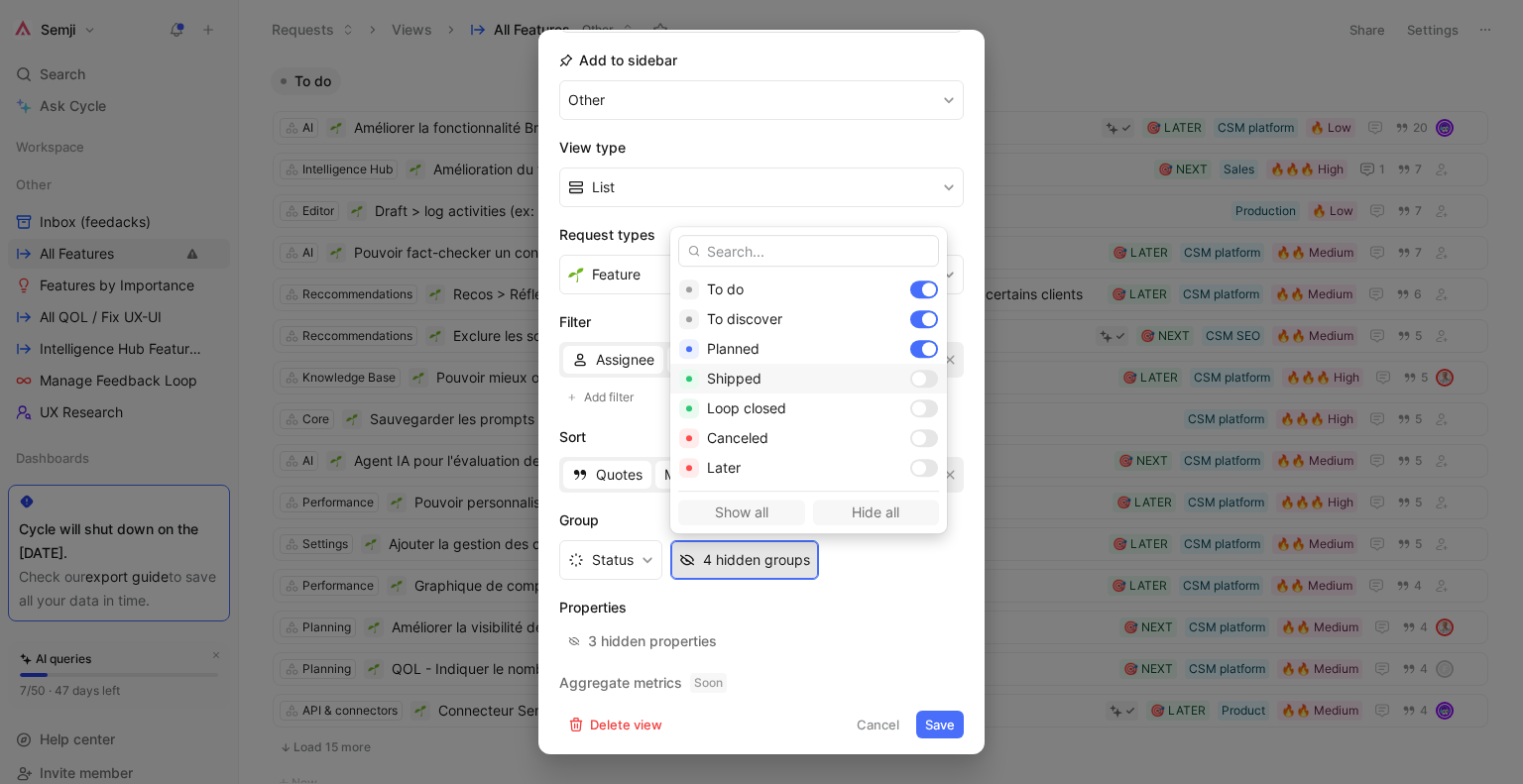
click at [912, 379] on div at bounding box center [919, 378] width 14 height 14
click at [912, 410] on div at bounding box center [919, 408] width 14 height 14
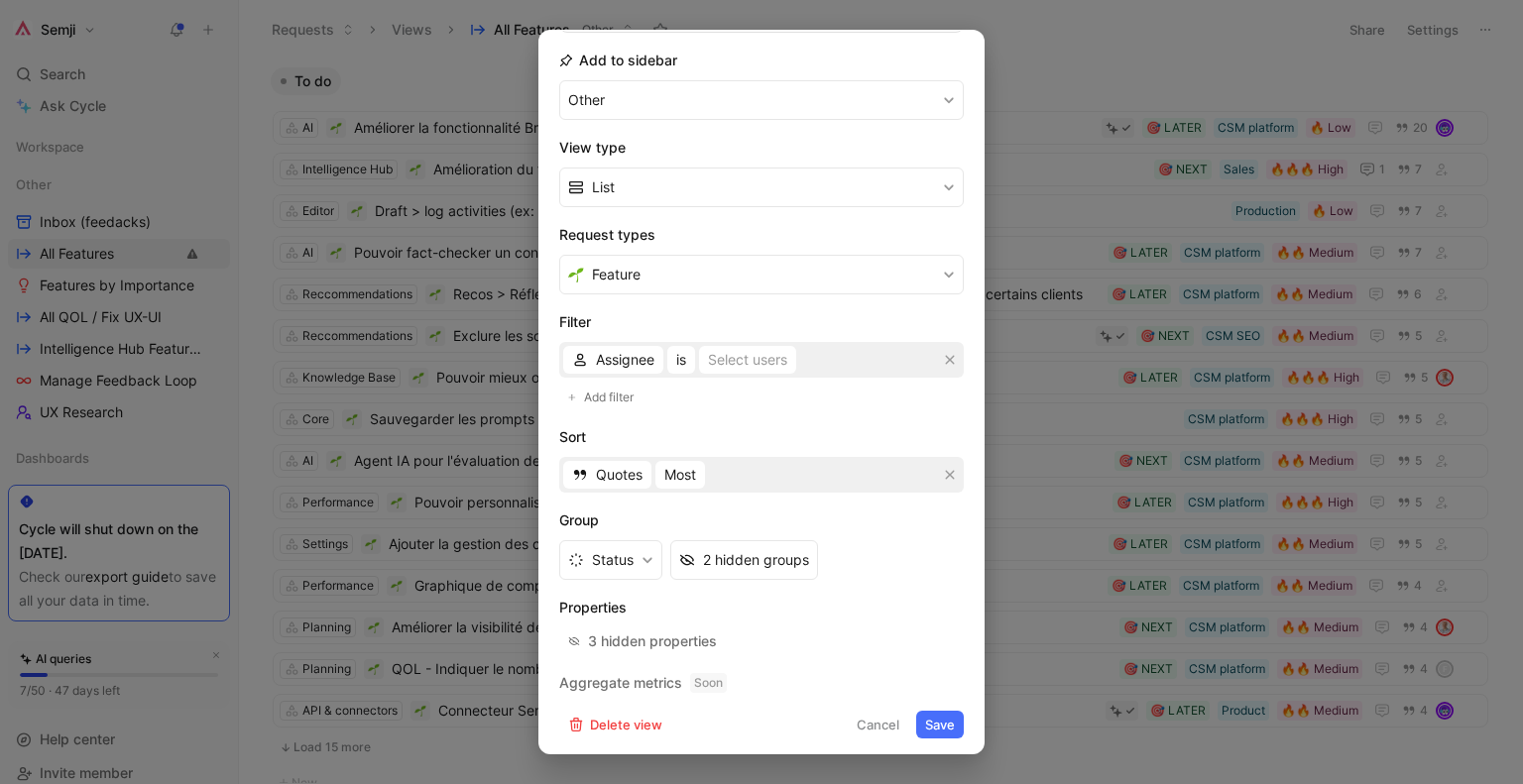
click at [932, 719] on button "Save" at bounding box center [940, 724] width 48 height 28
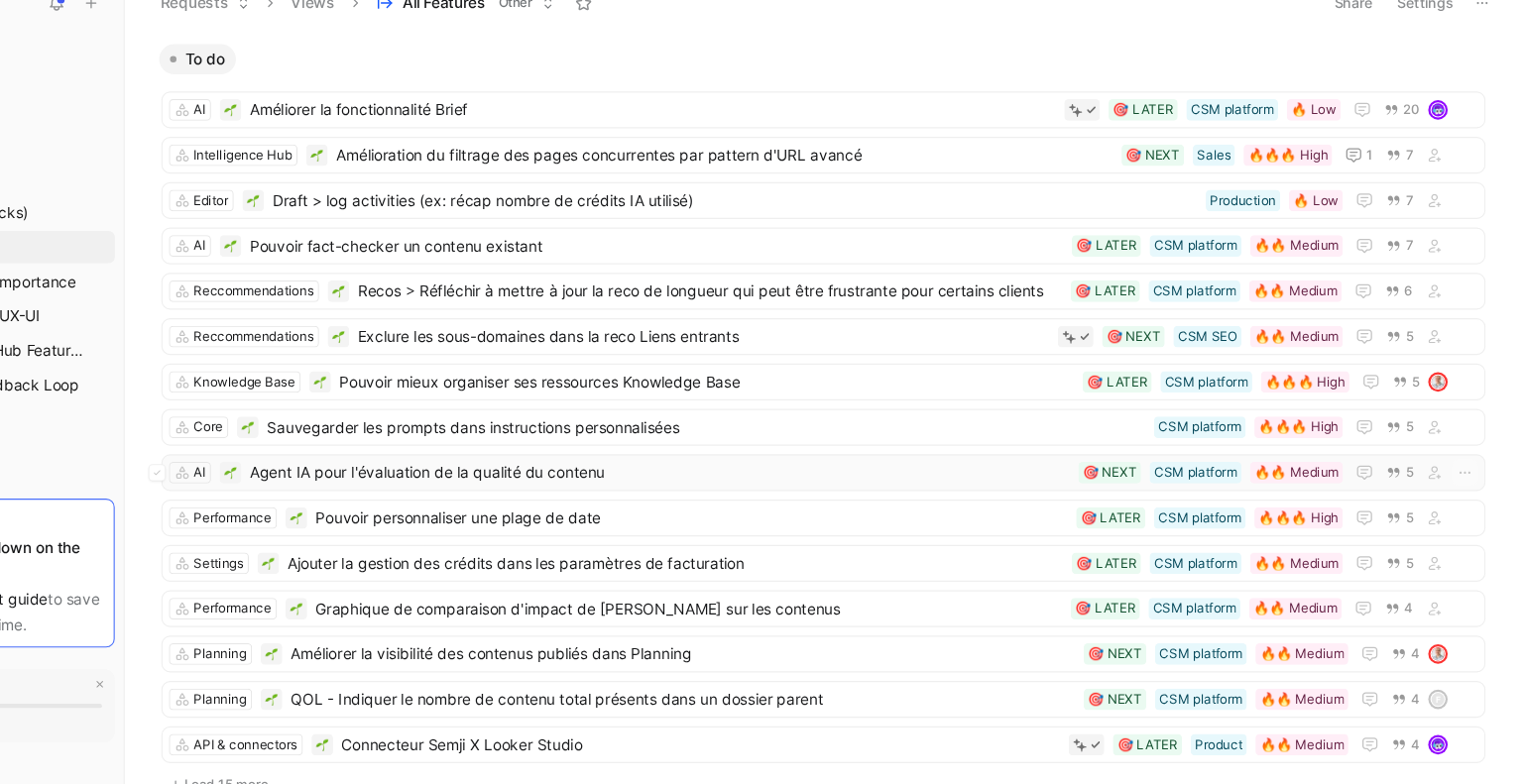
scroll to position [0, 0]
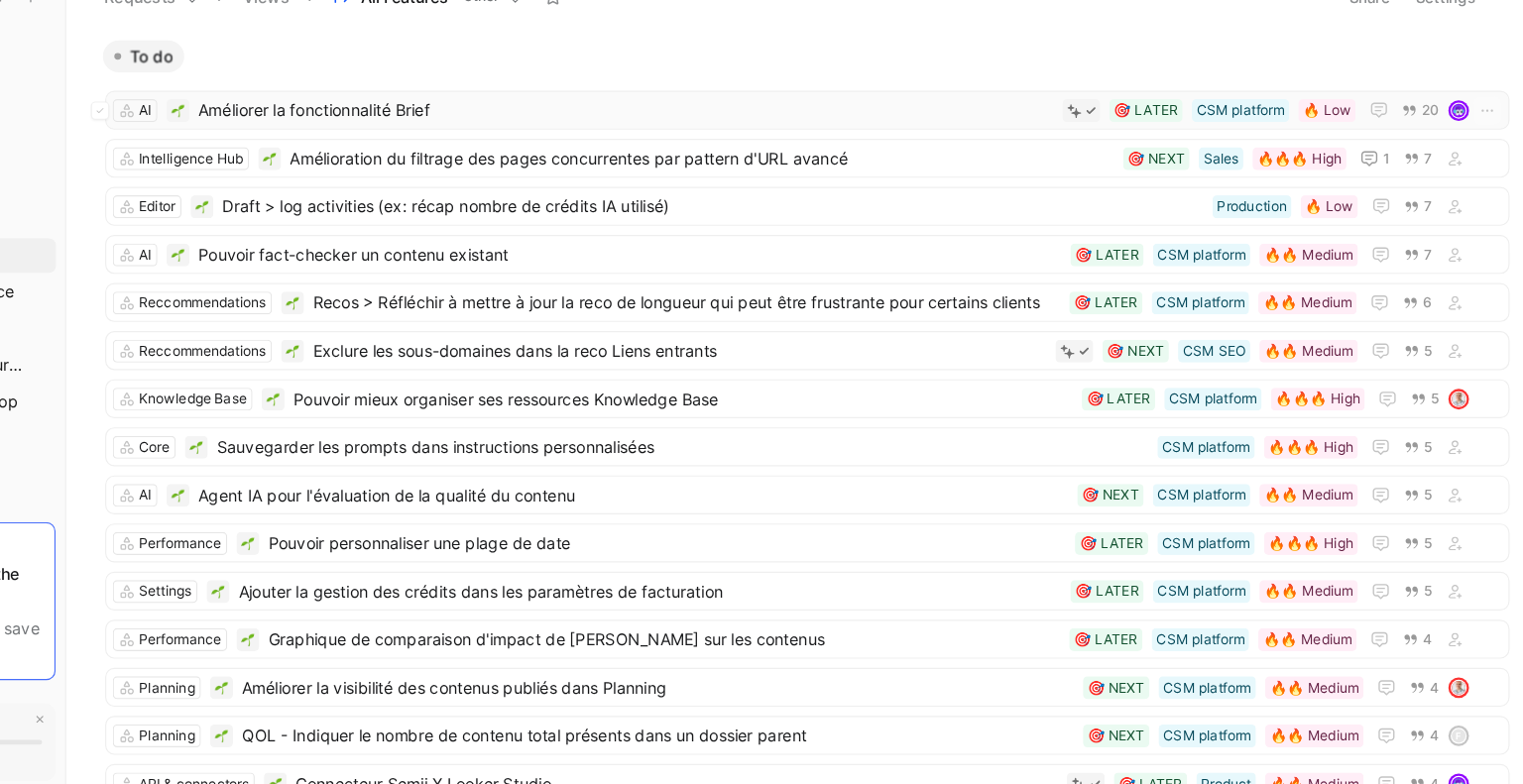
click at [523, 129] on span "Améliorer la fonctionnalité Brief" at bounding box center [723, 128] width 740 height 24
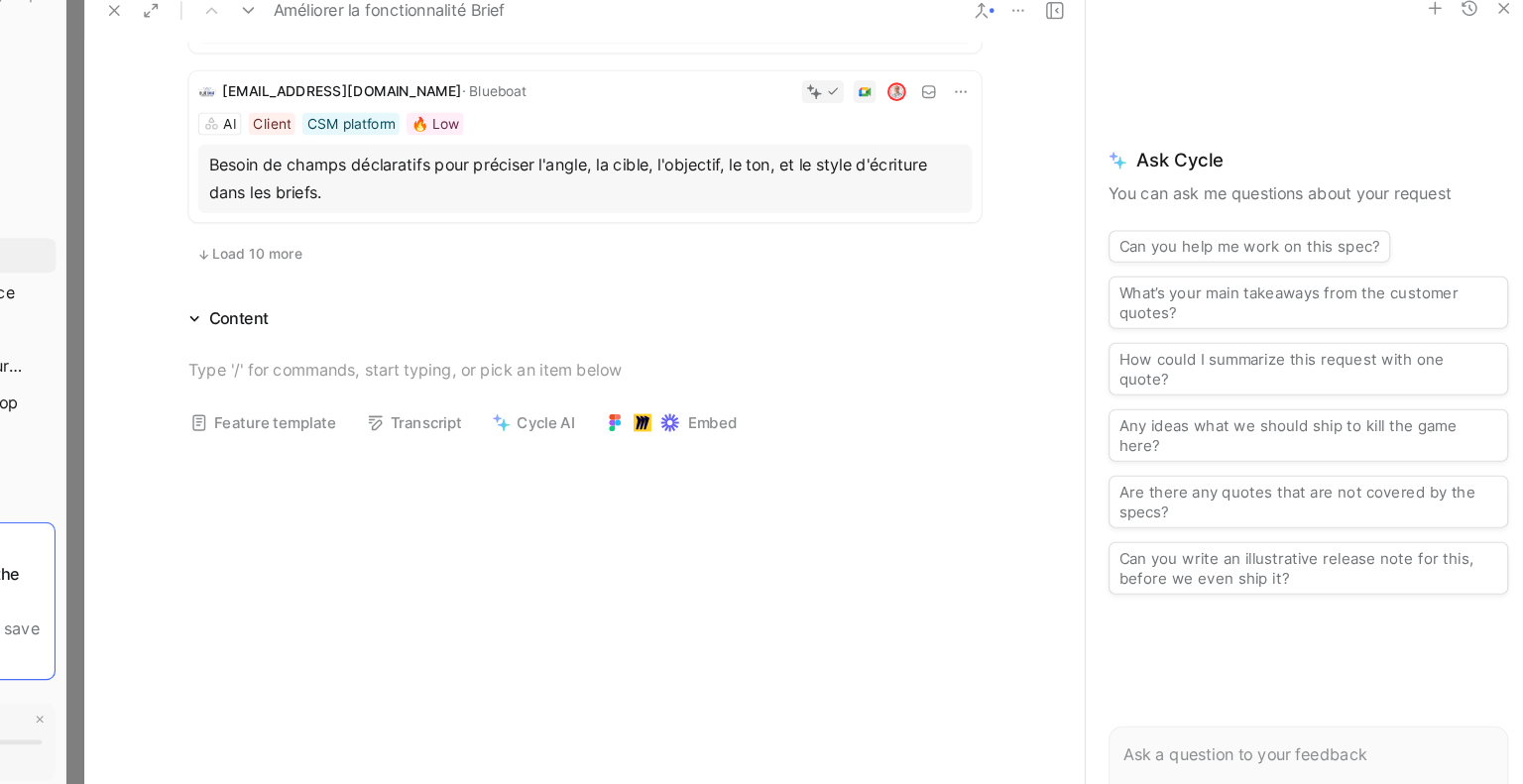
scroll to position [1181, 0]
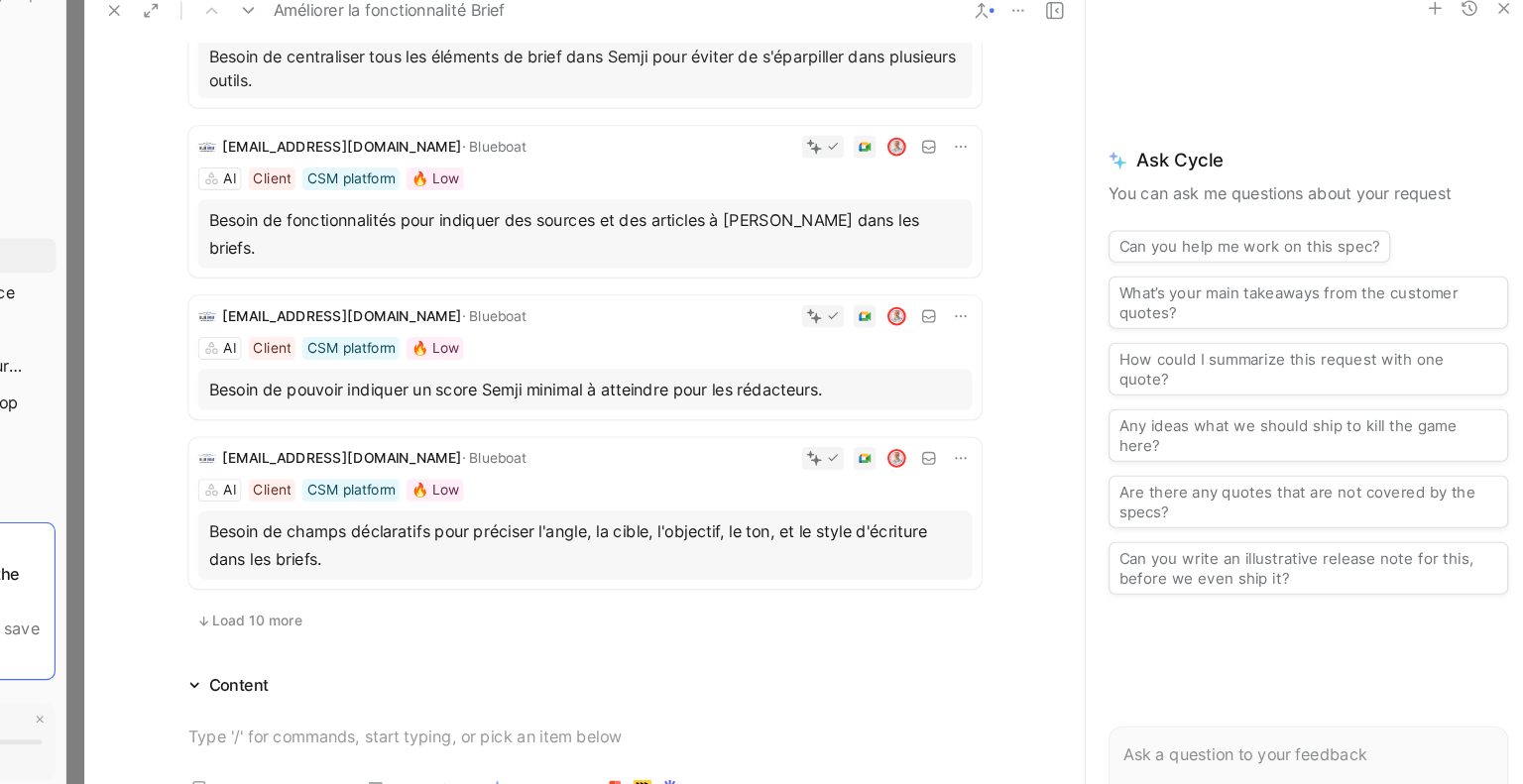
click at [393, 562] on span "Load 10 more" at bounding box center [404, 570] width 78 height 16
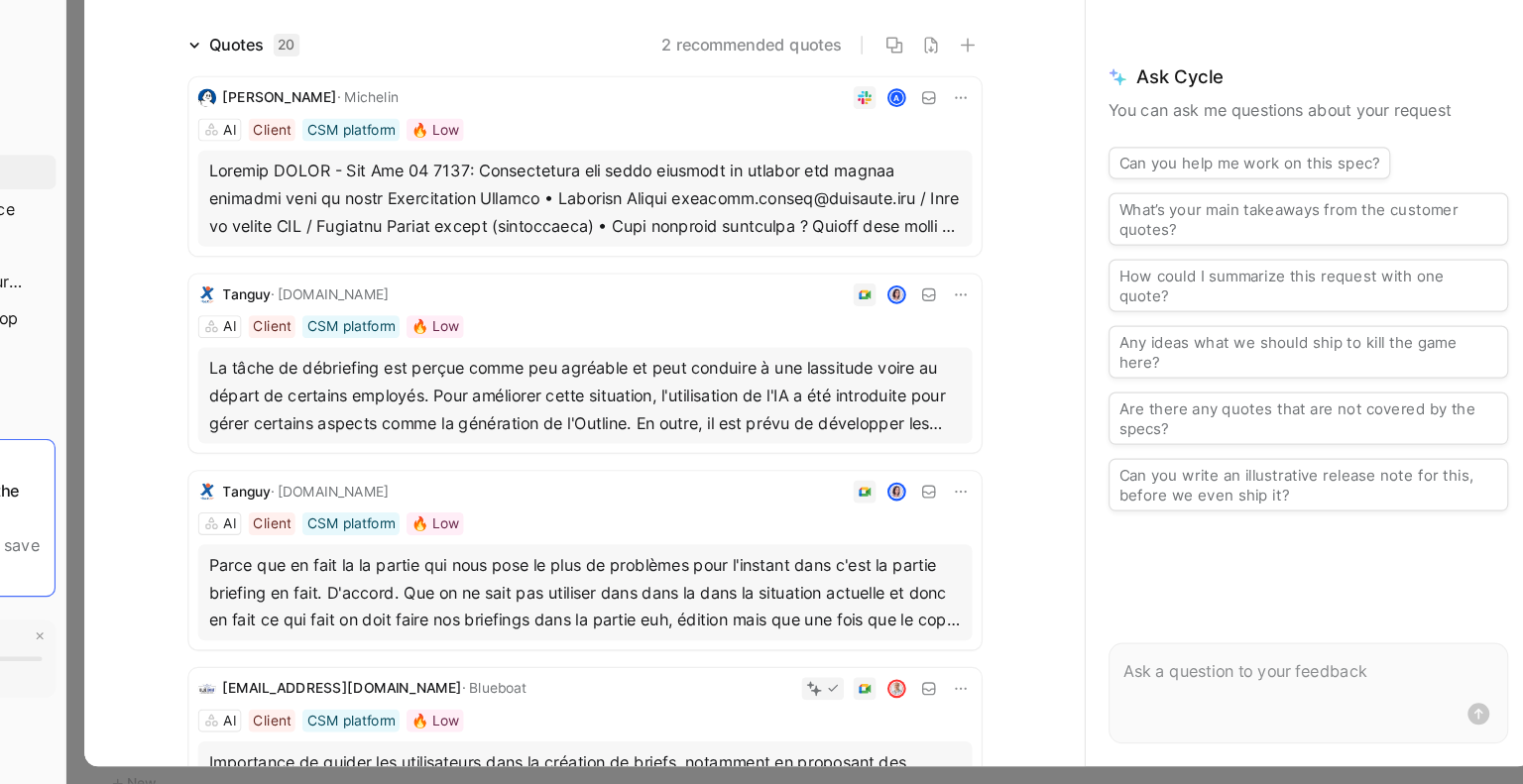
scroll to position [0, 0]
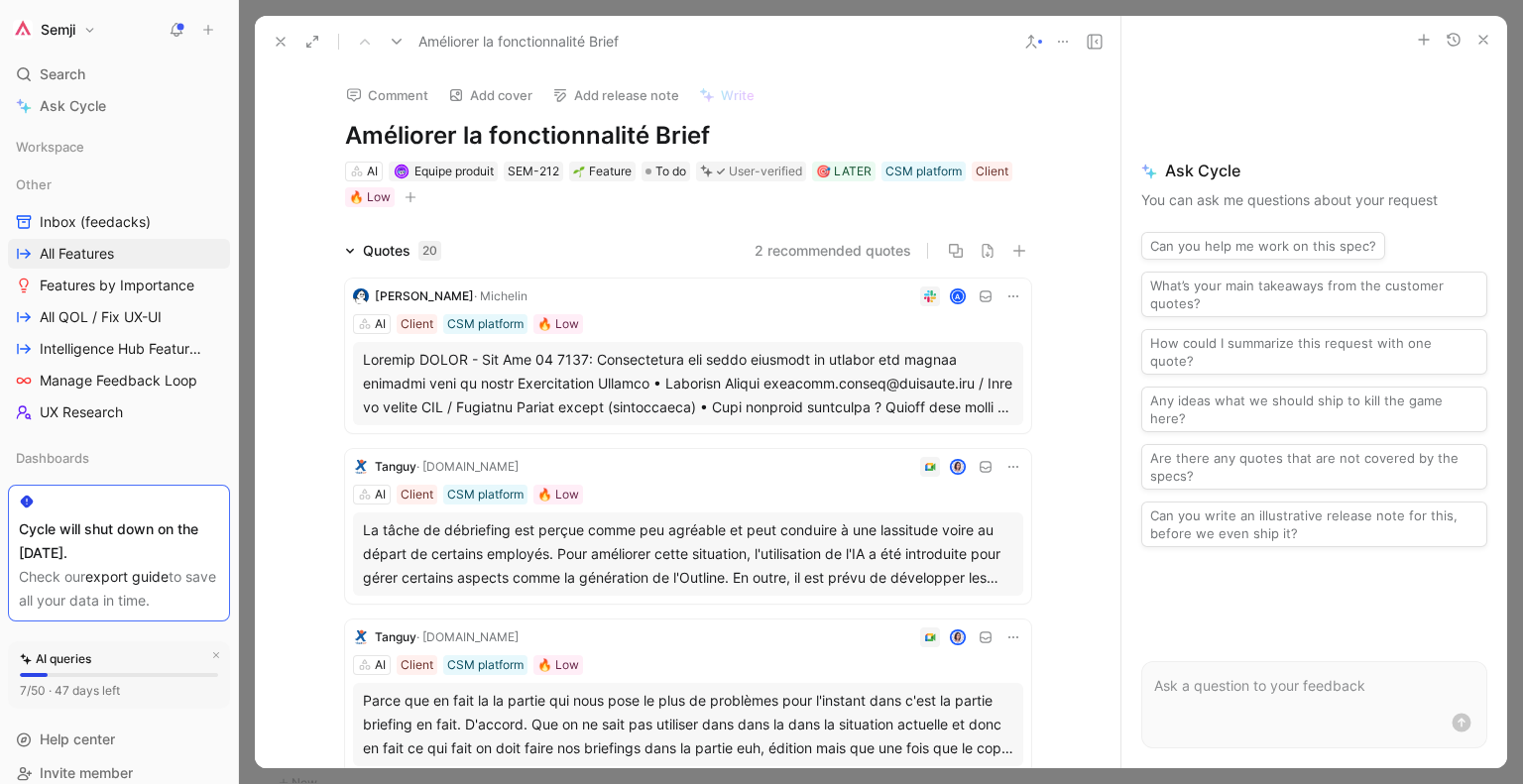
click at [267, 50] on button at bounding box center [281, 42] width 28 height 28
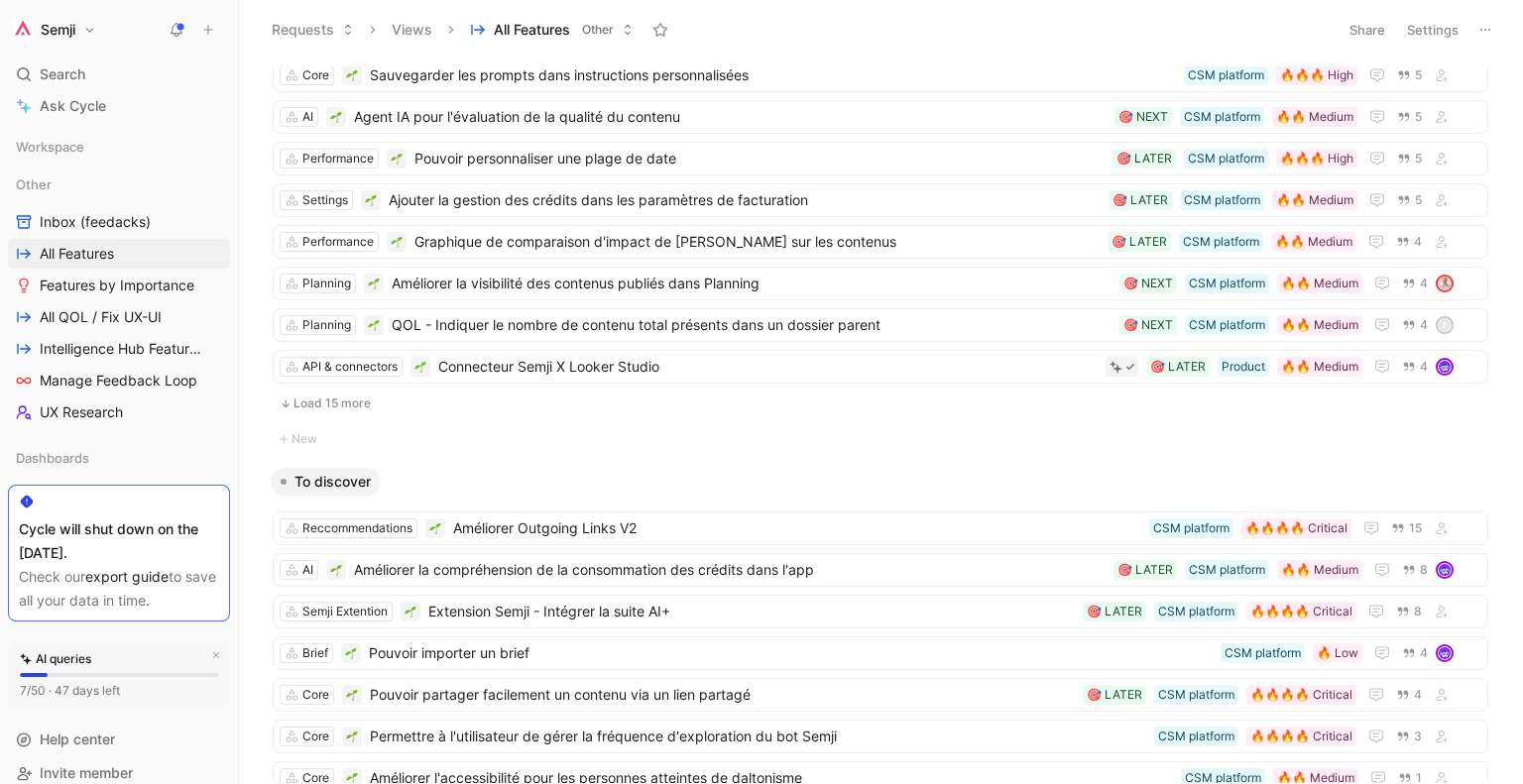
scroll to position [348, 0]
